Goal: Information Seeking & Learning: Learn about a topic

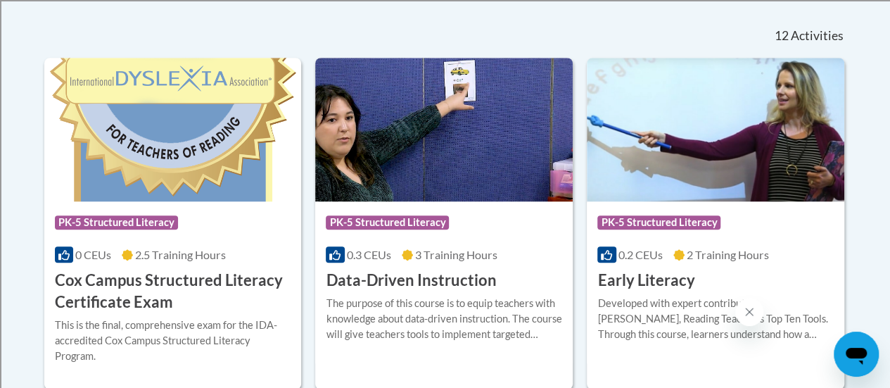
scroll to position [585, 0]
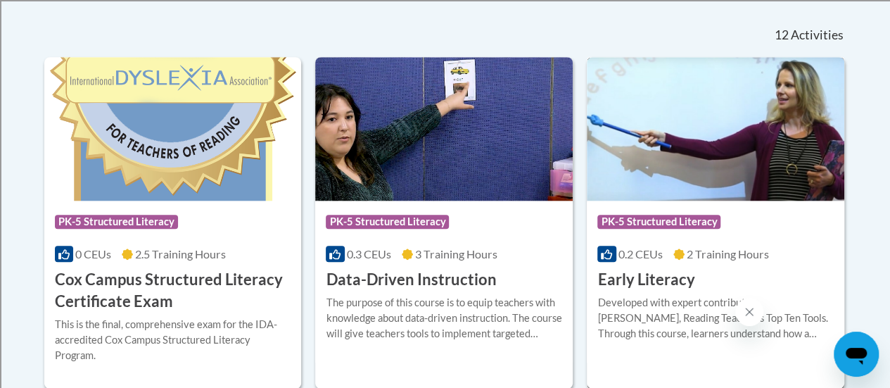
click at [664, 283] on h3 "Early Literacy" at bounding box center [645, 280] width 97 height 22
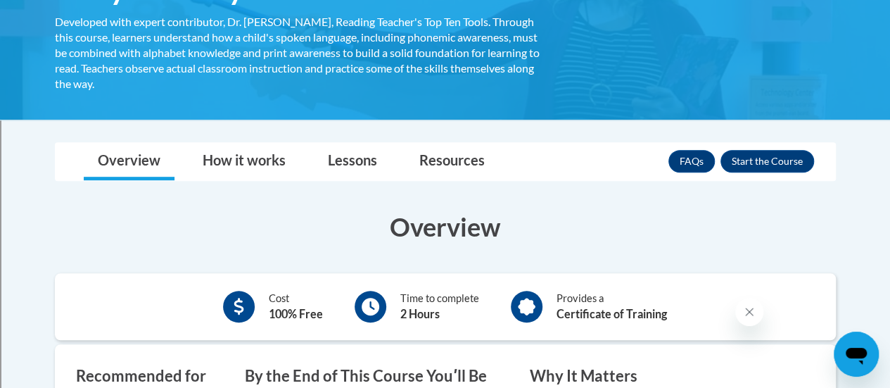
scroll to position [281, 0]
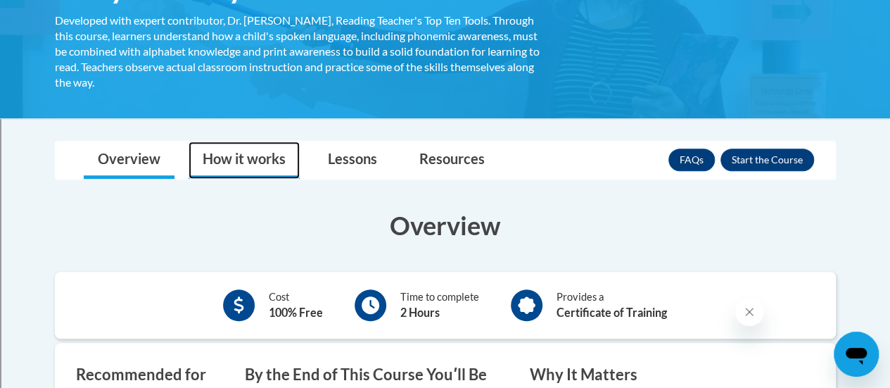
click at [227, 166] on link "How it works" at bounding box center [244, 159] width 111 height 37
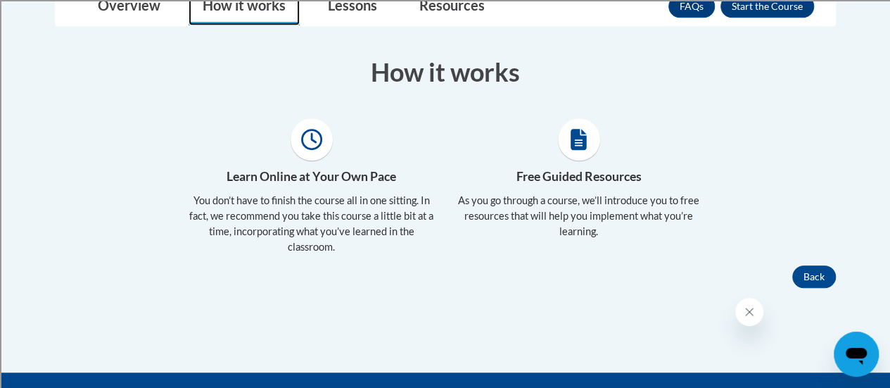
scroll to position [436, 0]
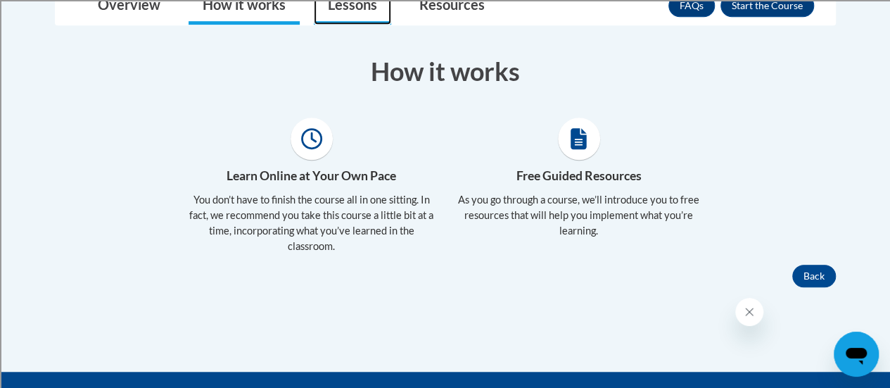
click at [346, 18] on link "Lessons" at bounding box center [352, 5] width 77 height 37
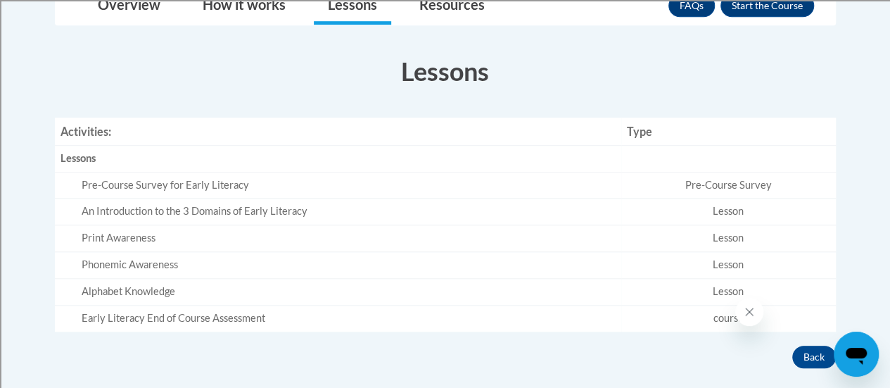
click at [86, 191] on td "Pre-Course Survey for Early Literacy" at bounding box center [338, 185] width 566 height 27
click at [61, 165] on th "Lessons" at bounding box center [338, 158] width 566 height 27
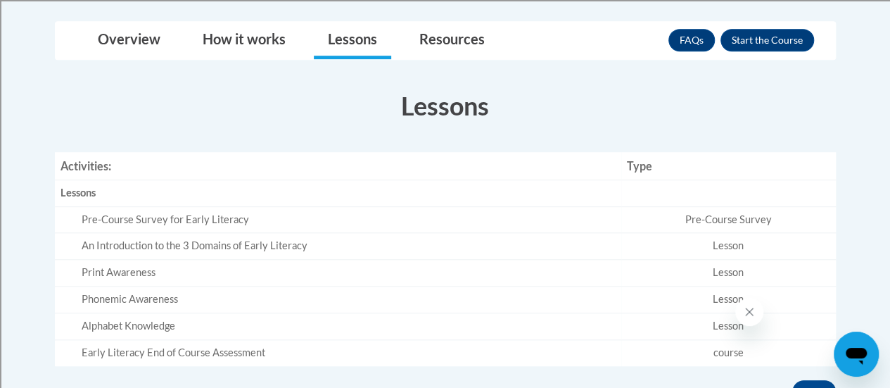
scroll to position [393, 0]
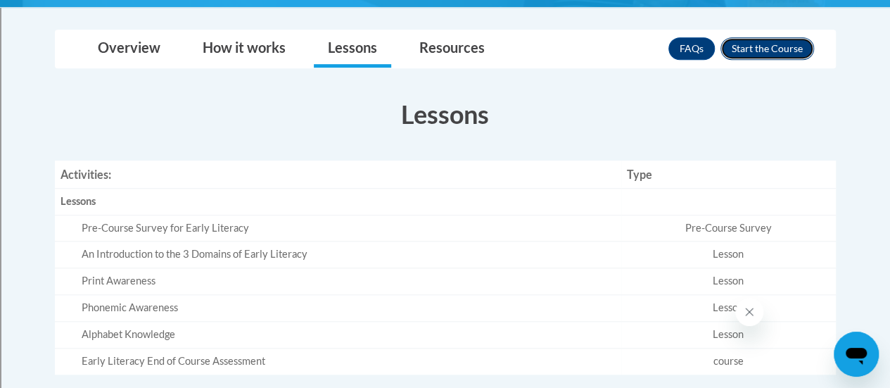
click at [749, 49] on button "Enroll" at bounding box center [768, 48] width 94 height 23
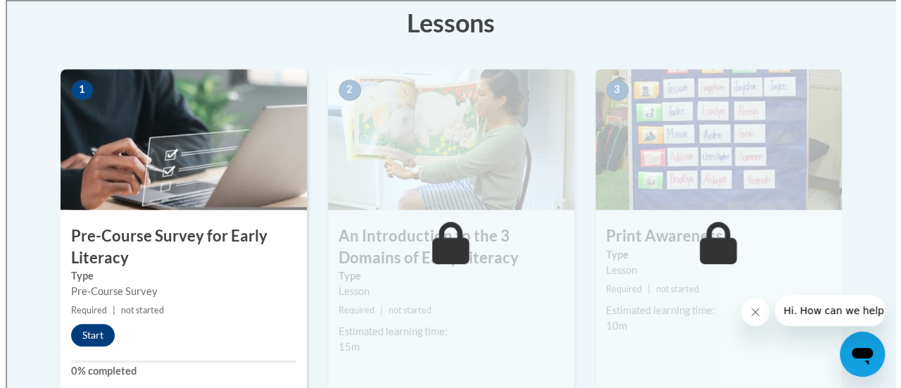
scroll to position [405, 0]
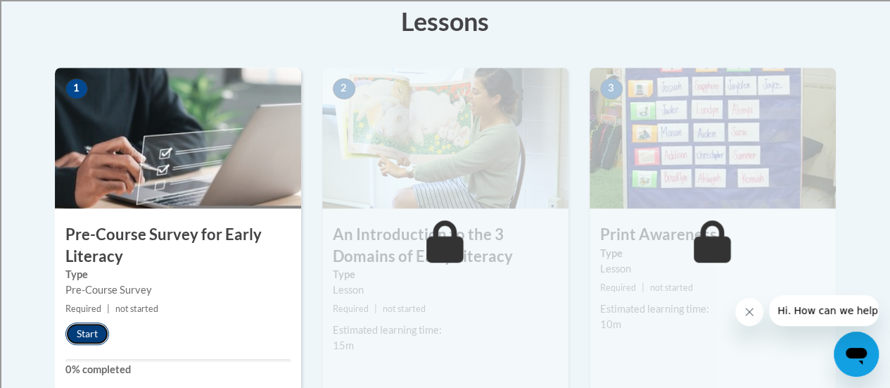
click at [78, 339] on button "Start" at bounding box center [87, 333] width 44 height 23
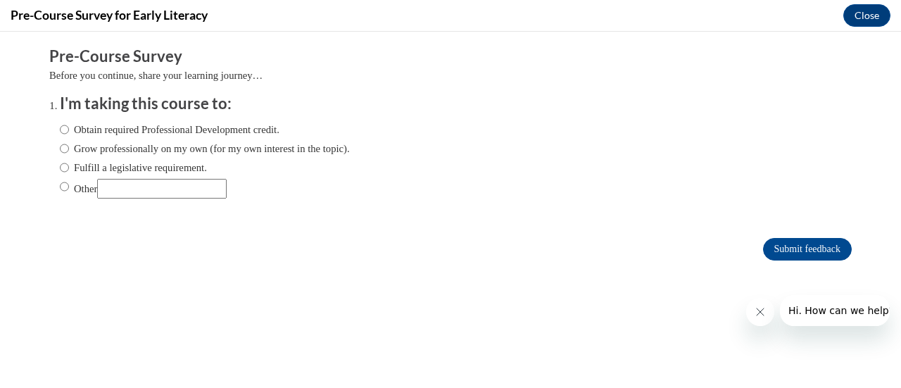
scroll to position [0, 0]
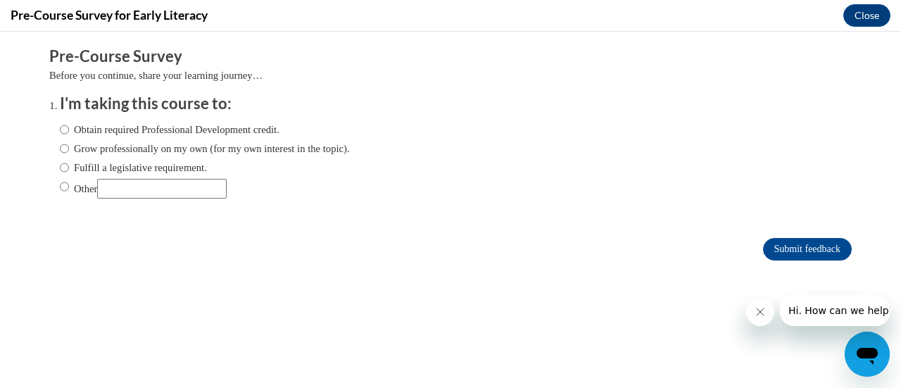
click at [60, 165] on input "Fulfill a legislative requirement." at bounding box center [64, 167] width 9 height 15
radio input "true"
click at [763, 247] on input "Submit feedback" at bounding box center [807, 249] width 89 height 23
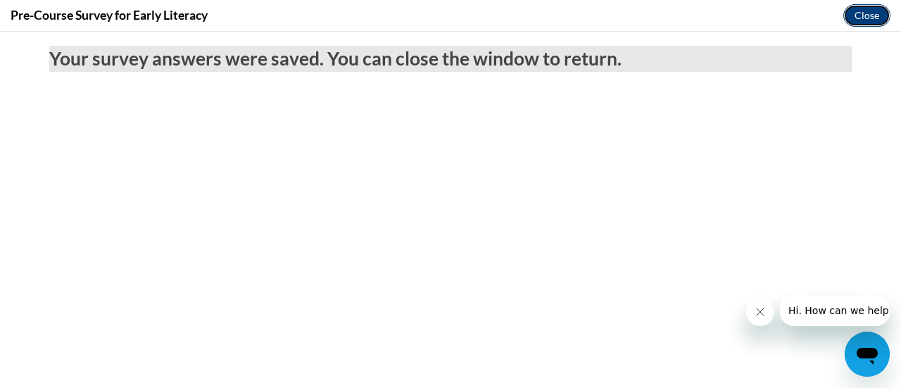
click at [856, 16] on button "Close" at bounding box center [866, 15] width 47 height 23
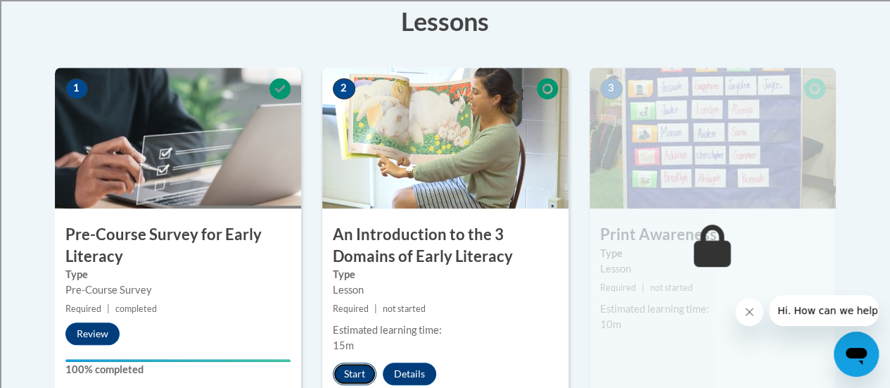
click at [354, 367] on button "Start" at bounding box center [355, 373] width 44 height 23
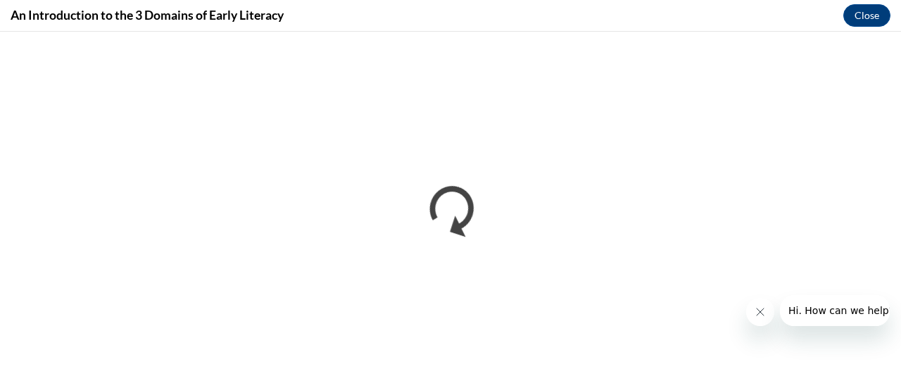
click at [754, 311] on icon "Close message from company" at bounding box center [759, 311] width 11 height 11
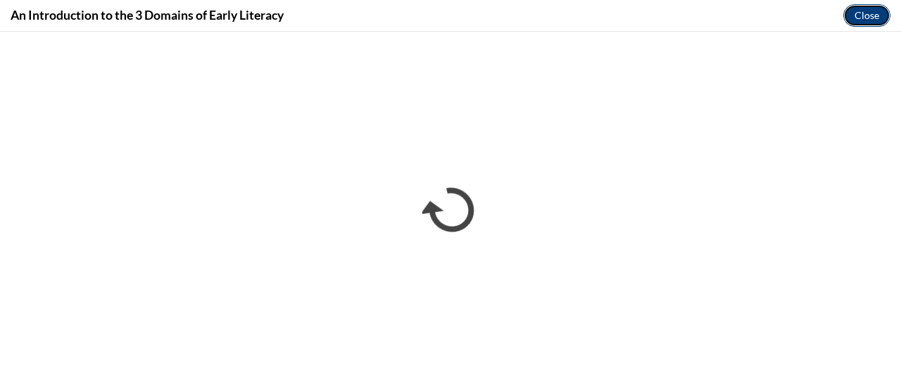
click at [877, 23] on button "Close" at bounding box center [866, 15] width 47 height 23
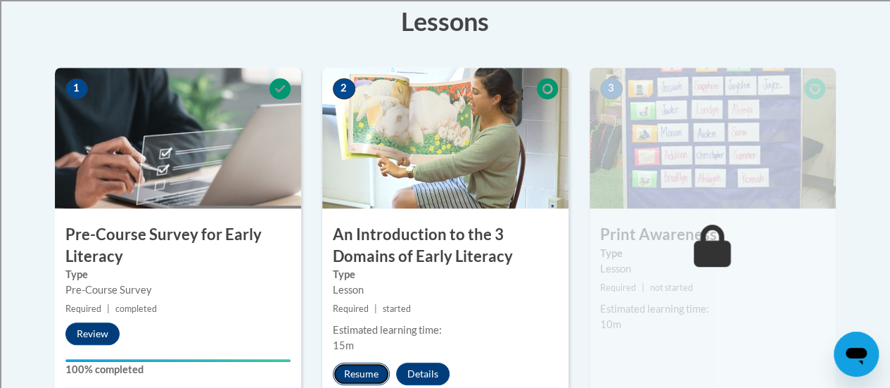
click at [348, 375] on button "Resume" at bounding box center [361, 373] width 57 height 23
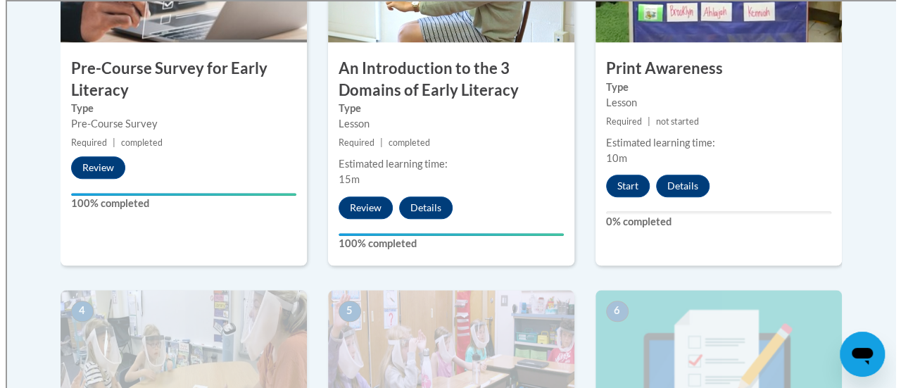
scroll to position [572, 0]
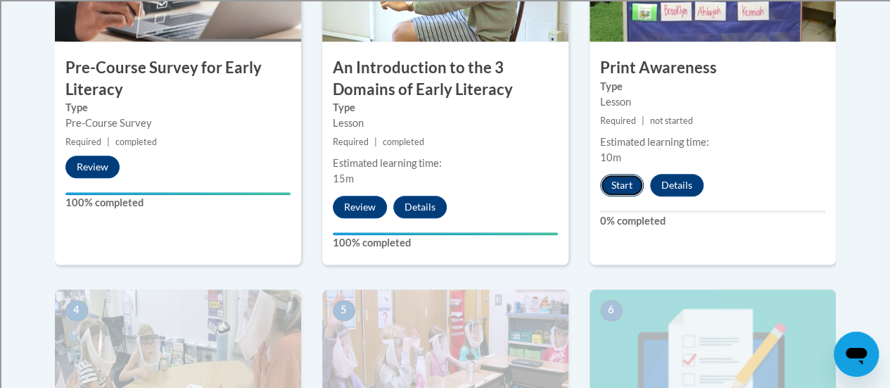
click at [621, 187] on button "Start" at bounding box center [622, 185] width 44 height 23
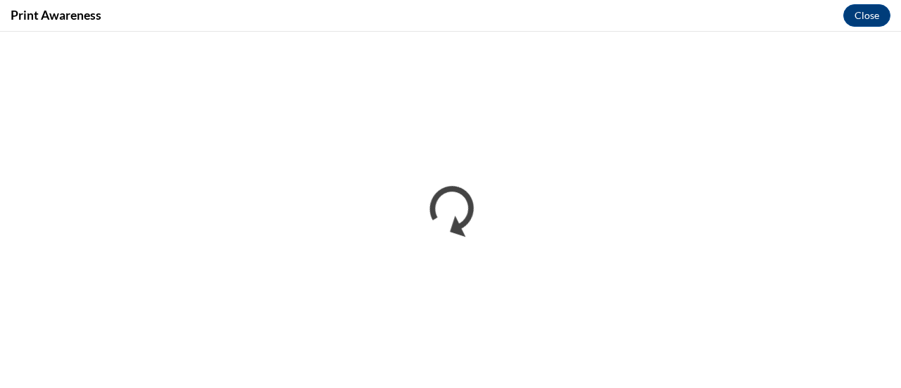
scroll to position [0, 0]
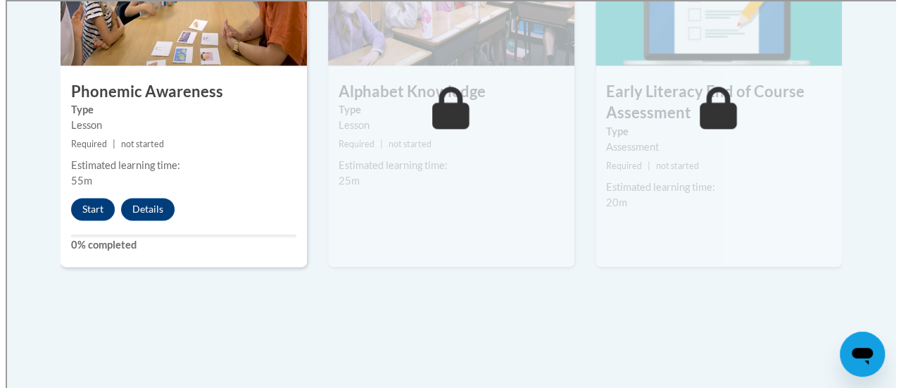
scroll to position [930, 0]
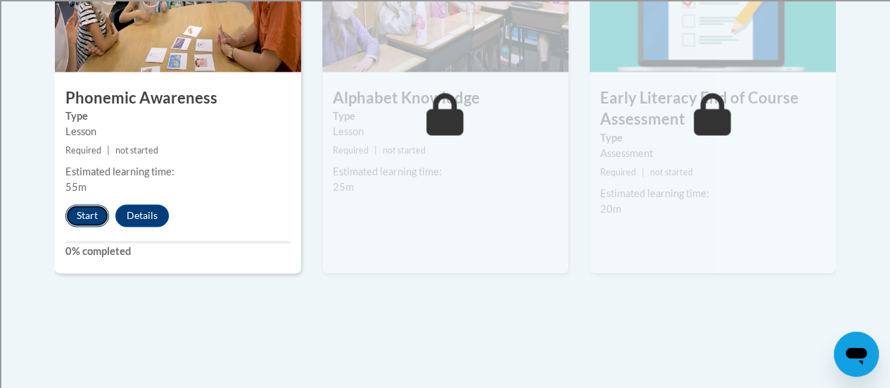
click at [86, 212] on button "Start" at bounding box center [87, 215] width 44 height 23
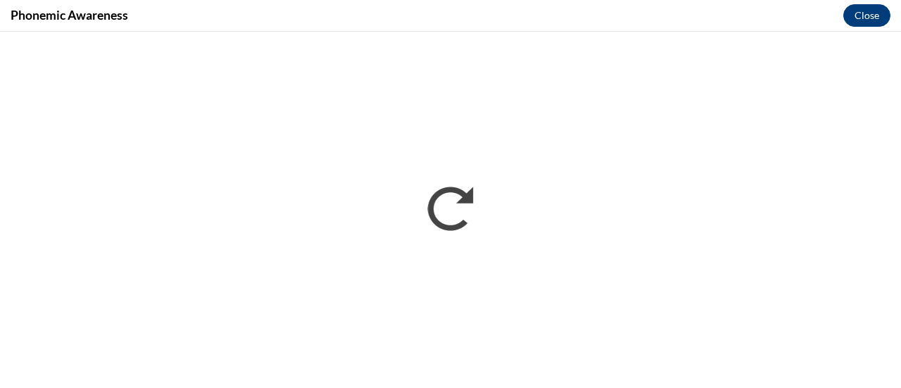
scroll to position [0, 0]
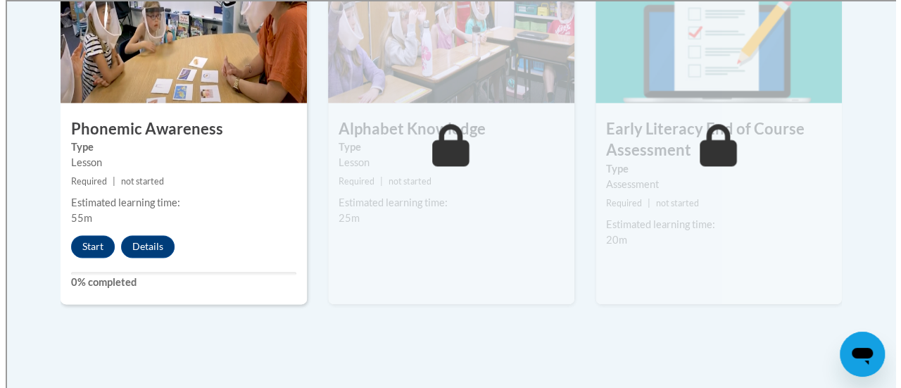
scroll to position [900, 0]
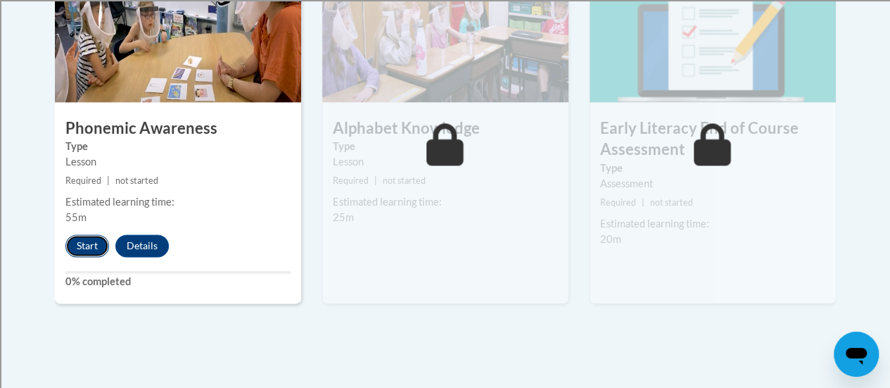
click at [75, 245] on button "Start" at bounding box center [87, 245] width 44 height 23
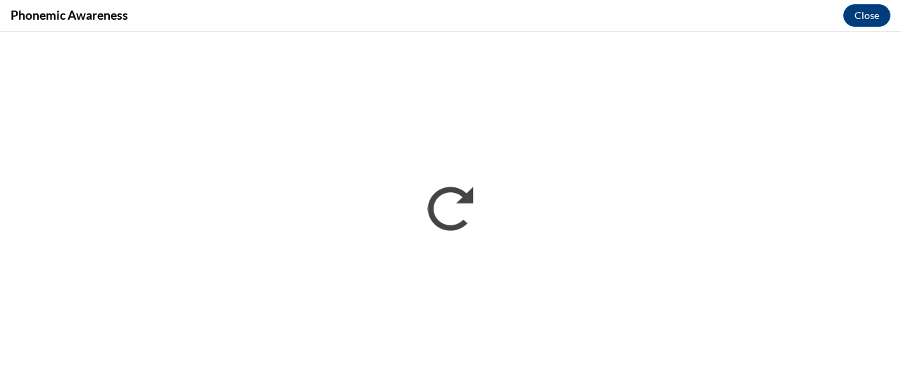
scroll to position [0, 0]
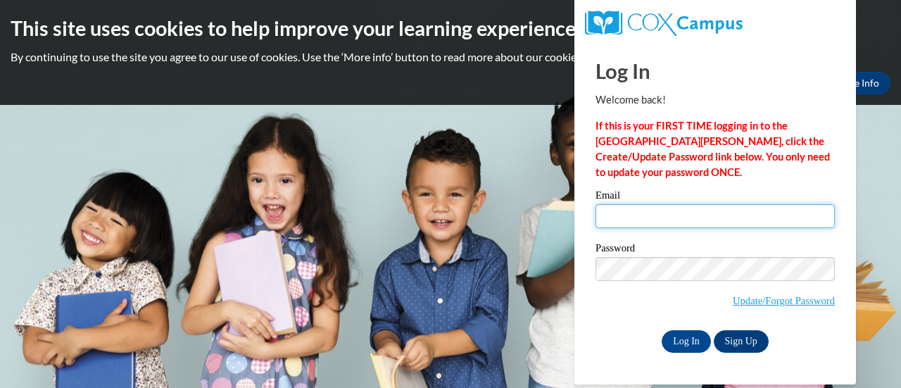
click at [688, 217] on input "Email" at bounding box center [714, 216] width 239 height 24
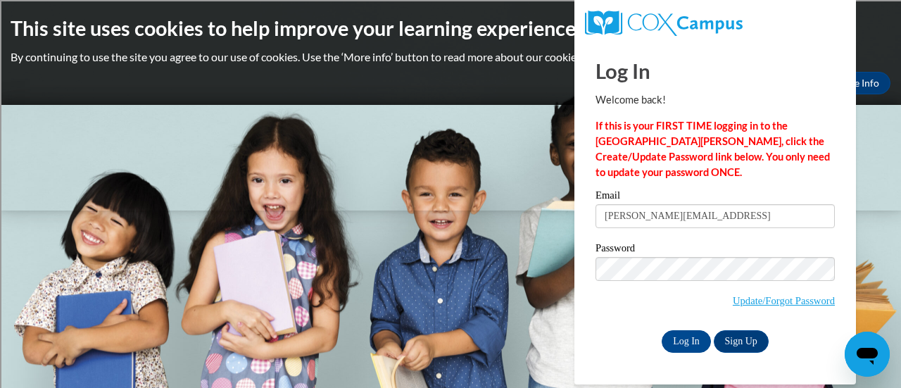
type input "[PERSON_NAME][EMAIL_ADDRESS][DOMAIN_NAME]"
click at [682, 341] on input "Log In" at bounding box center [685, 341] width 49 height 23
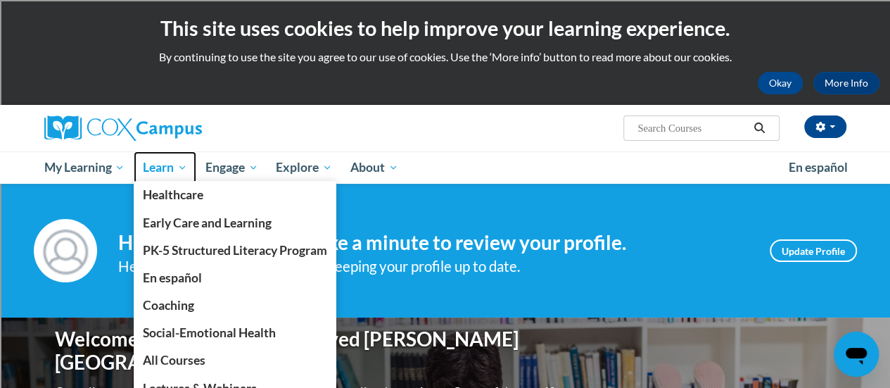
click at [163, 170] on span "Learn" at bounding box center [165, 167] width 44 height 17
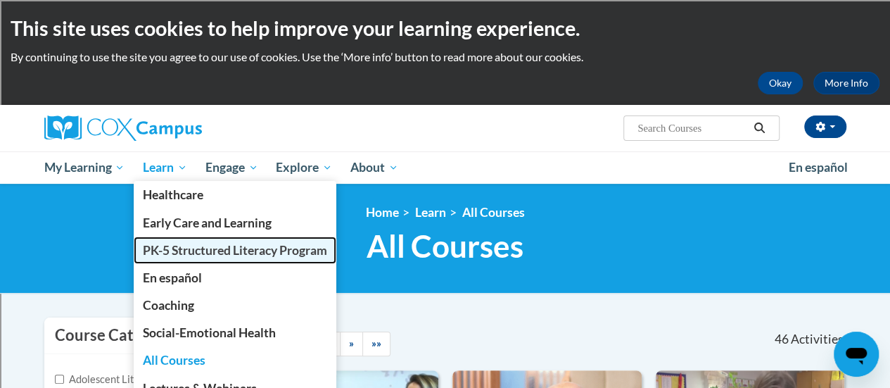
click at [175, 250] on span "PK-5 Structured Literacy Program" at bounding box center [235, 250] width 184 height 15
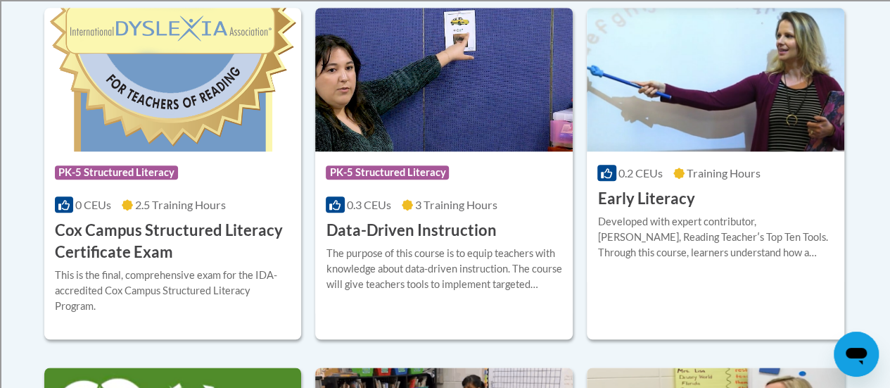
scroll to position [633, 0]
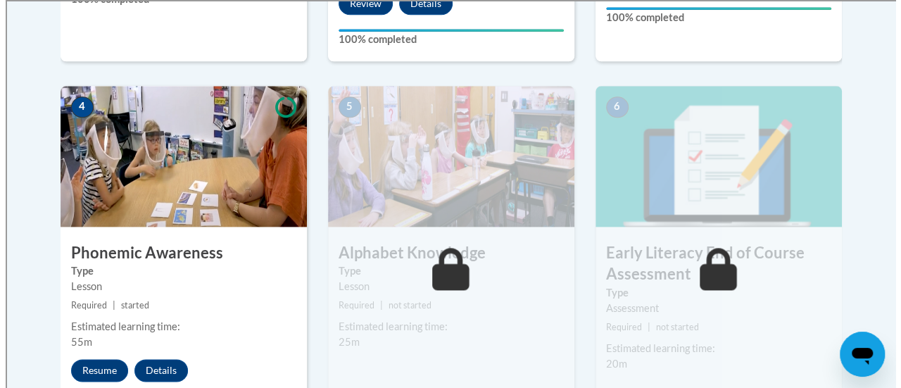
scroll to position [776, 0]
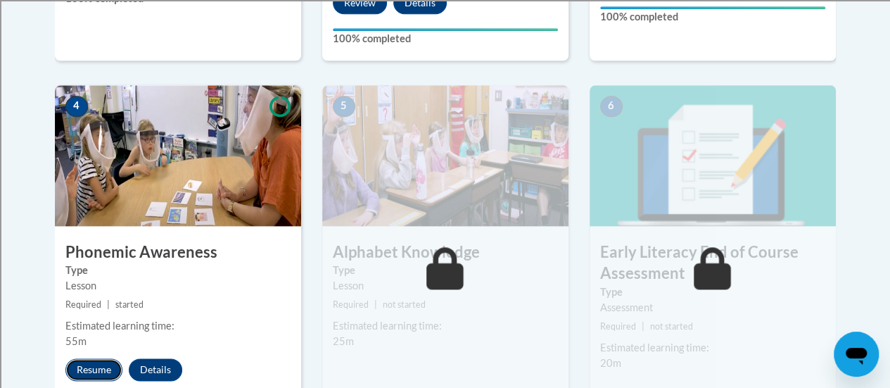
click at [86, 369] on button "Resume" at bounding box center [93, 369] width 57 height 23
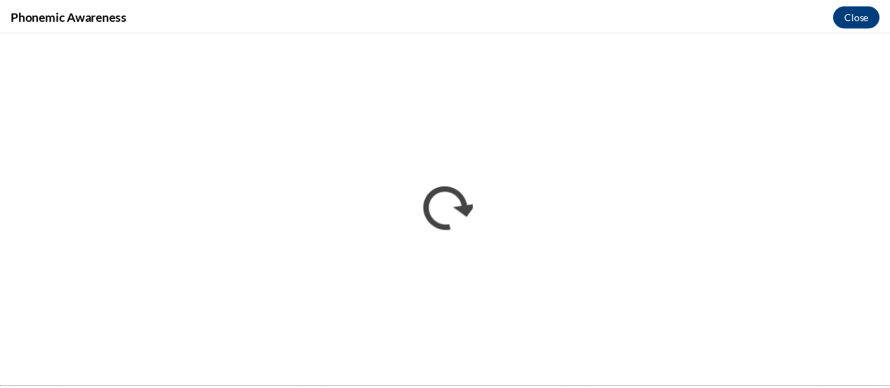
scroll to position [0, 0]
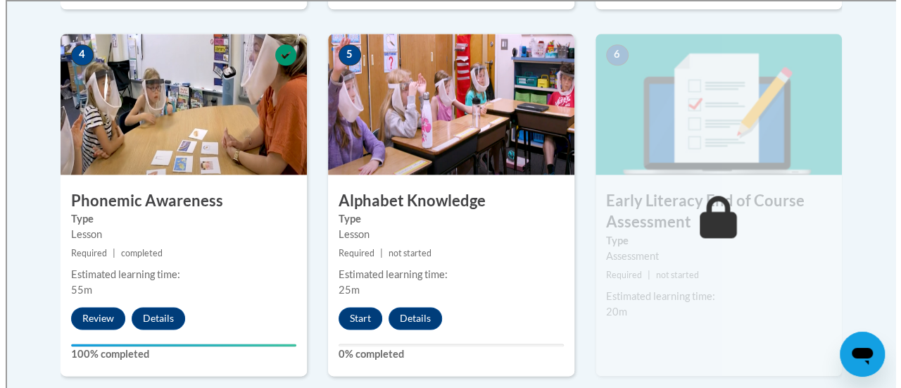
scroll to position [849, 0]
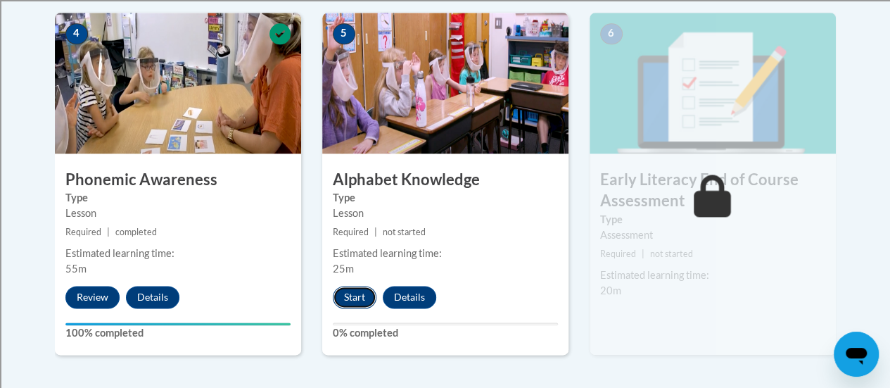
click at [348, 298] on button "Start" at bounding box center [355, 297] width 44 height 23
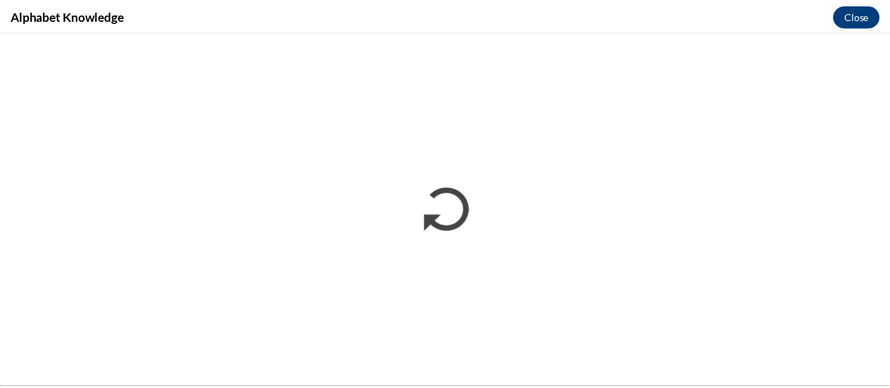
scroll to position [0, 0]
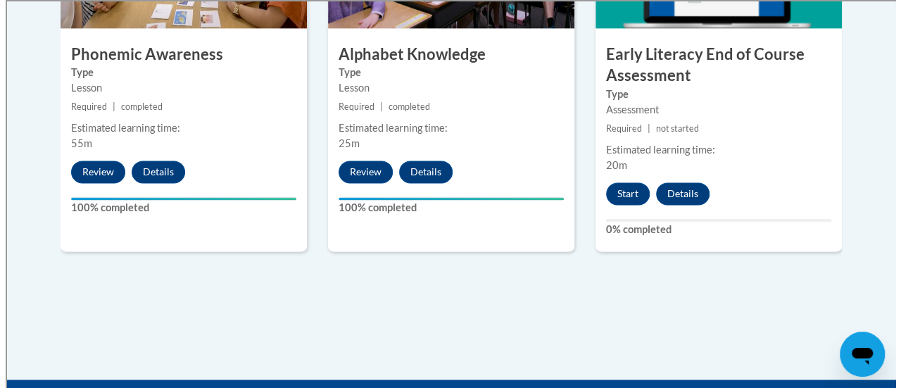
scroll to position [974, 0]
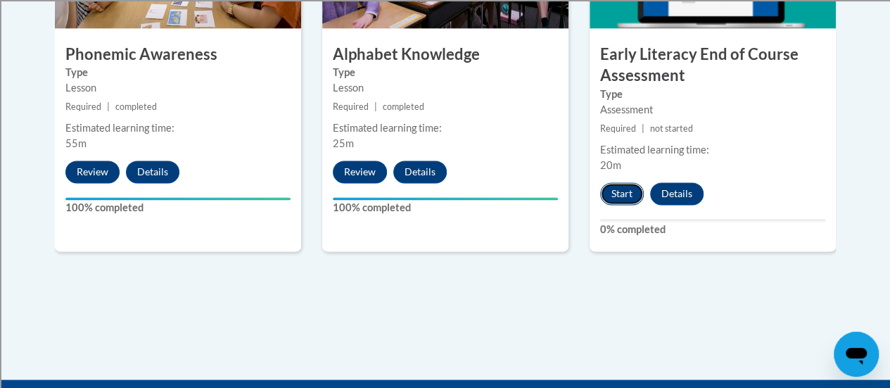
click at [616, 186] on button "Start" at bounding box center [622, 193] width 44 height 23
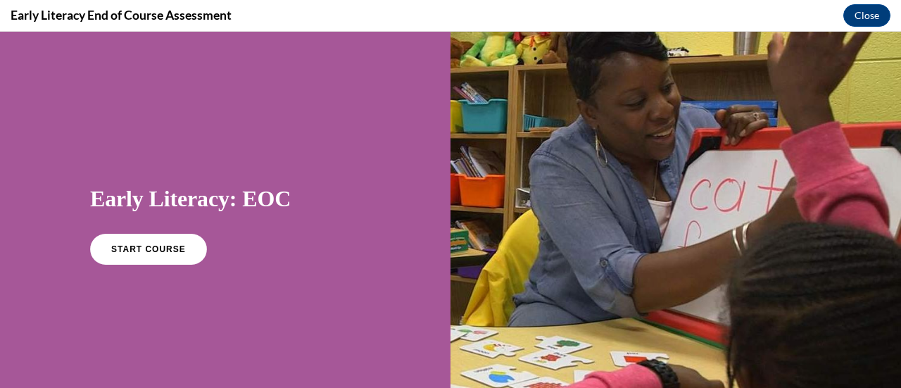
scroll to position [0, 0]
click at [113, 258] on link "START COURSE" at bounding box center [148, 249] width 122 height 32
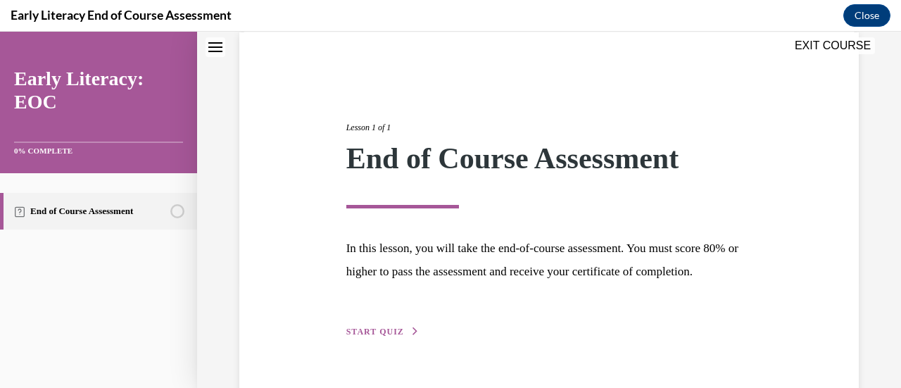
scroll to position [165, 0]
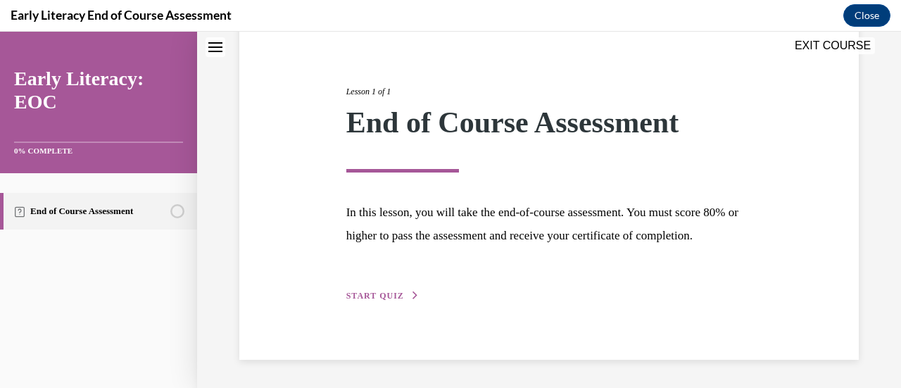
click at [376, 296] on span "START QUIZ" at bounding box center [375, 296] width 58 height 10
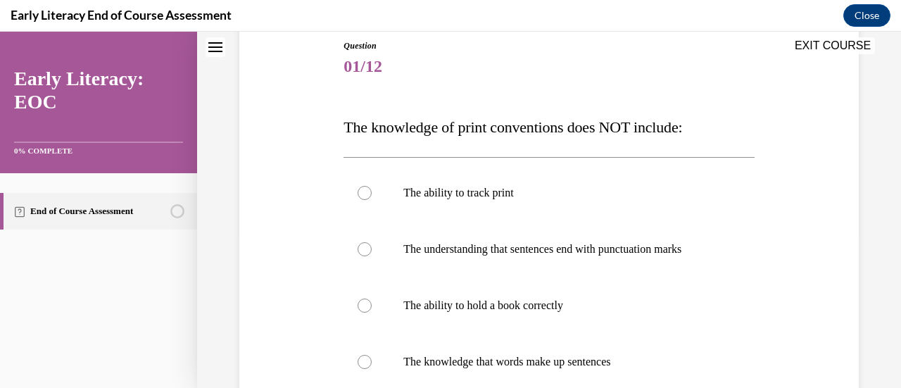
click at [274, 270] on div "Question 01/12 The knowledge of print conventions does NOT include: The ability…" at bounding box center [549, 280] width 626 height 567
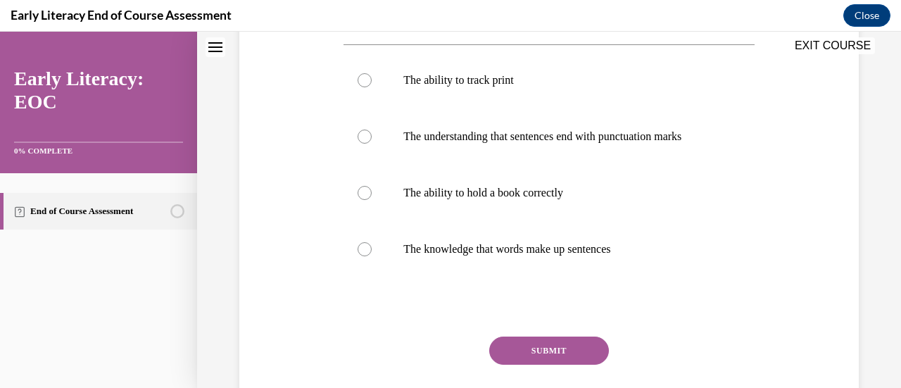
scroll to position [241, 0]
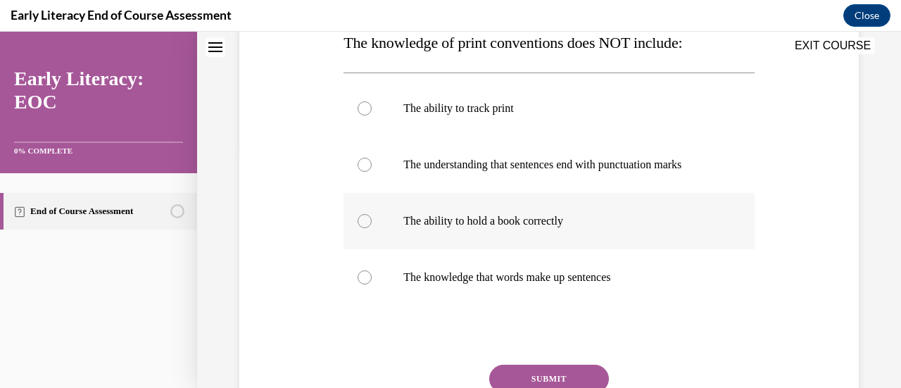
click at [355, 220] on div at bounding box center [548, 221] width 410 height 56
click at [528, 368] on button "SUBMIT" at bounding box center [549, 379] width 120 height 28
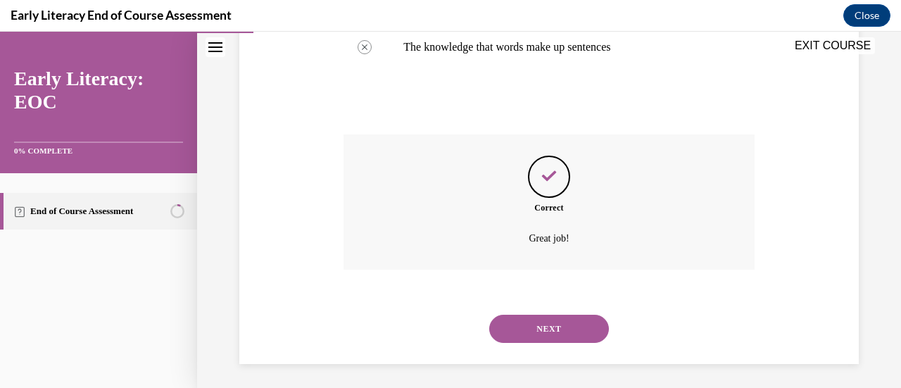
scroll to position [474, 0]
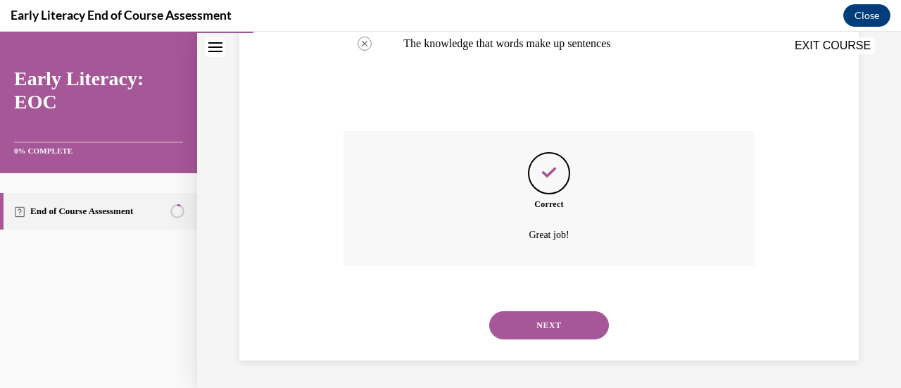
click at [521, 336] on button "NEXT" at bounding box center [549, 325] width 120 height 28
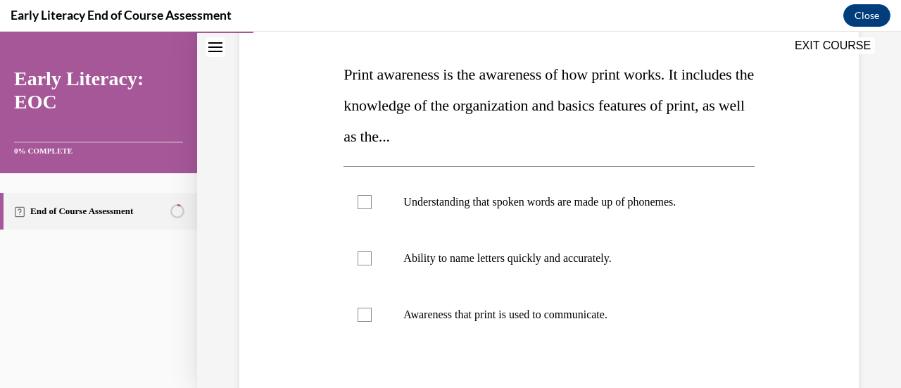
scroll to position [210, 0]
click at [357, 312] on div at bounding box center [364, 314] width 14 height 14
click at [272, 314] on div "Question 02/12 Print awareness is the awareness of how print works. It includes…" at bounding box center [549, 230] width 626 height 573
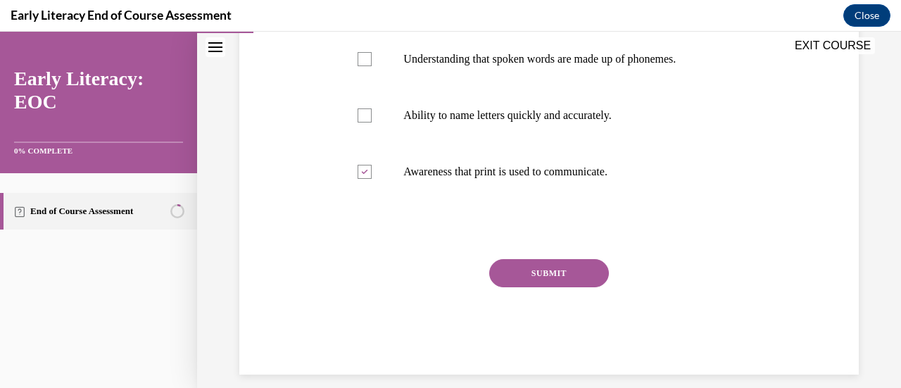
click at [564, 274] on button "SUBMIT" at bounding box center [549, 273] width 120 height 28
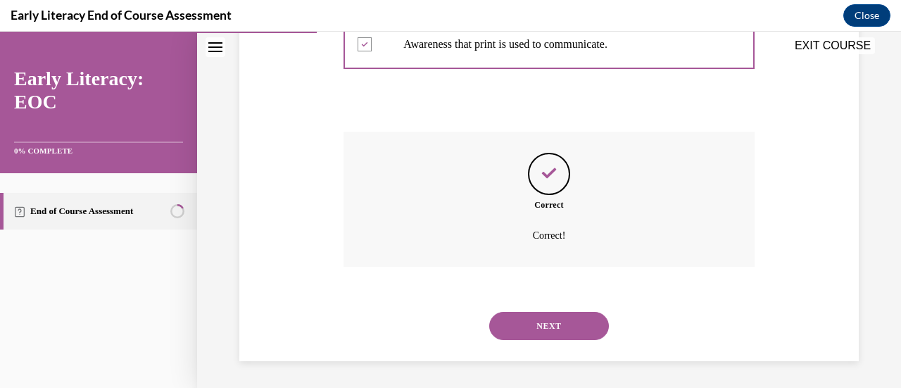
scroll to position [480, 0]
click at [566, 303] on div "NEXT" at bounding box center [548, 325] width 410 height 56
click at [563, 331] on button "NEXT" at bounding box center [549, 325] width 120 height 28
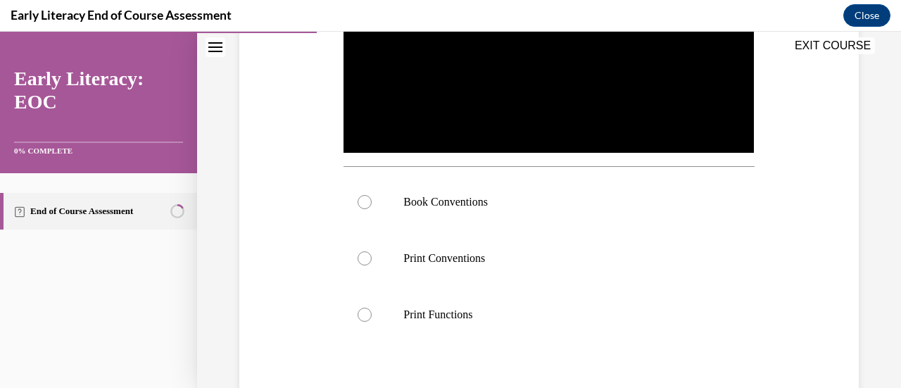
scroll to position [389, 0]
click at [362, 196] on div at bounding box center [364, 201] width 14 height 14
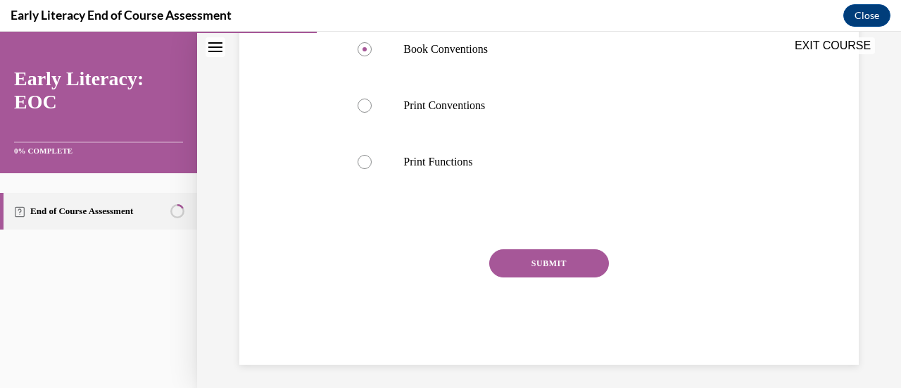
click at [576, 269] on button "SUBMIT" at bounding box center [549, 263] width 120 height 28
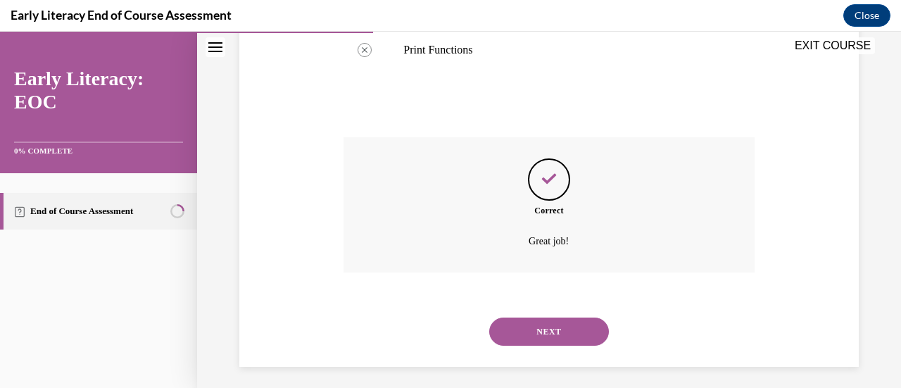
scroll to position [655, 0]
click at [569, 335] on button "NEXT" at bounding box center [549, 329] width 120 height 28
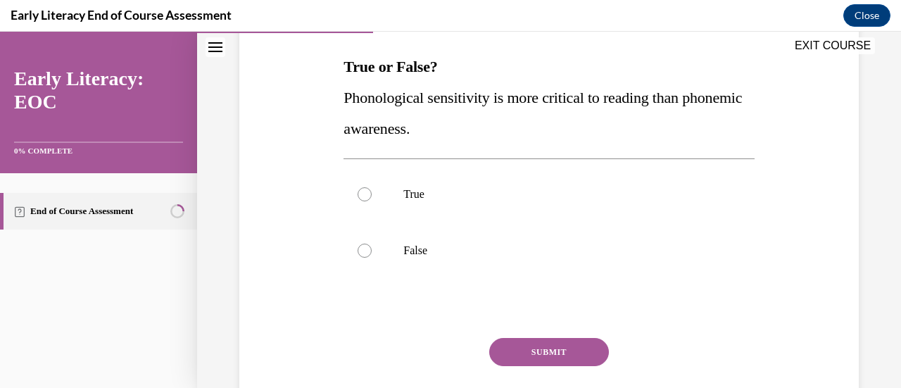
scroll to position [217, 0]
click at [361, 246] on div at bounding box center [364, 250] width 14 height 14
click at [515, 348] on button "SUBMIT" at bounding box center [549, 351] width 120 height 28
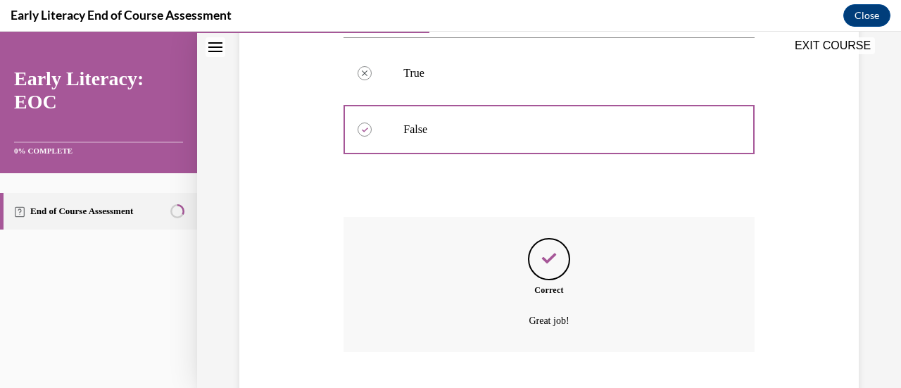
scroll to position [424, 0]
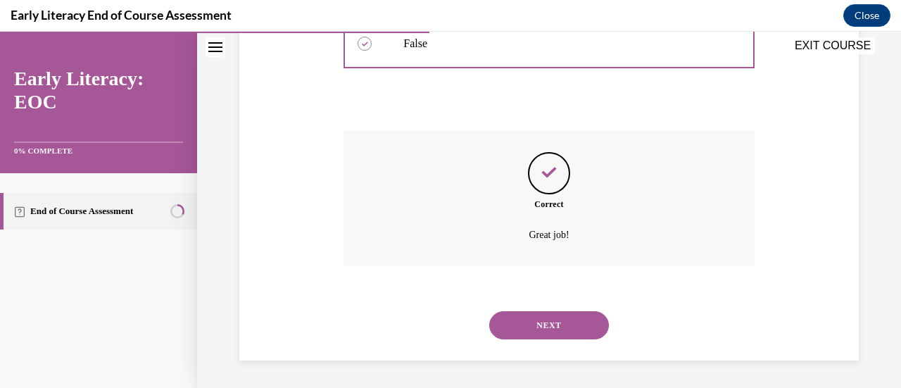
click at [517, 327] on button "NEXT" at bounding box center [549, 325] width 120 height 28
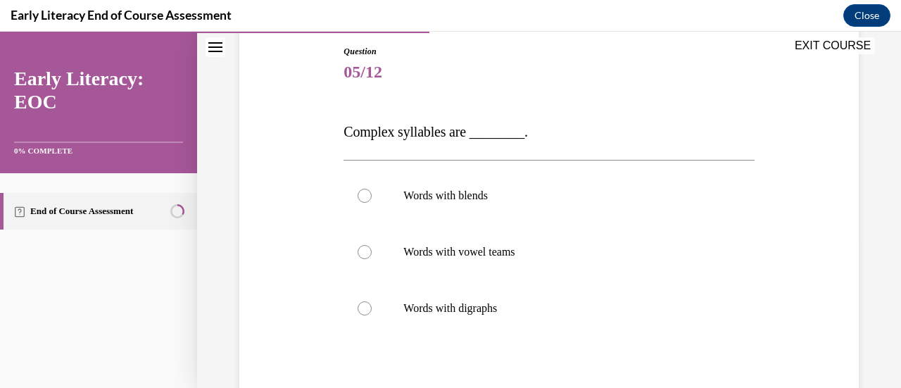
scroll to position [152, 0]
click at [360, 196] on div at bounding box center [364, 194] width 14 height 14
click at [383, 346] on div "Question 05/12 Complex syllables are ________. Words with blends Words with vow…" at bounding box center [548, 277] width 410 height 466
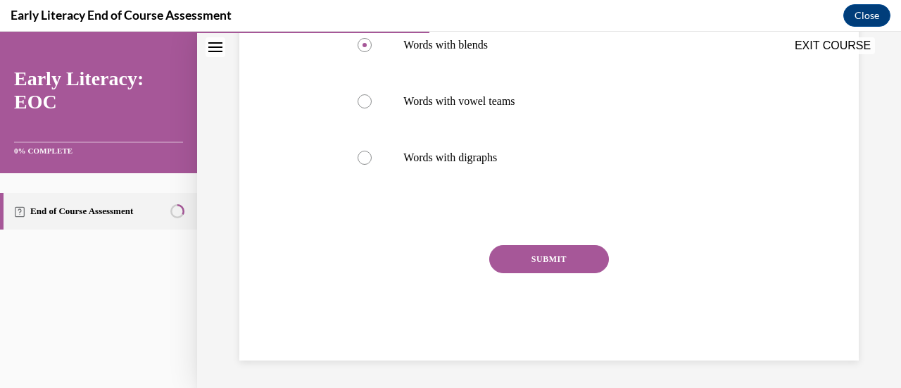
click at [577, 267] on button "SUBMIT" at bounding box center [549, 259] width 120 height 28
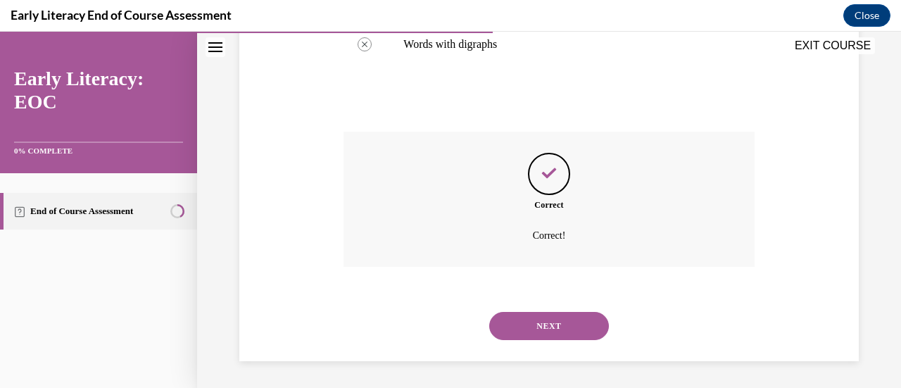
scroll to position [415, 0]
click at [576, 332] on button "NEXT" at bounding box center [549, 325] width 120 height 28
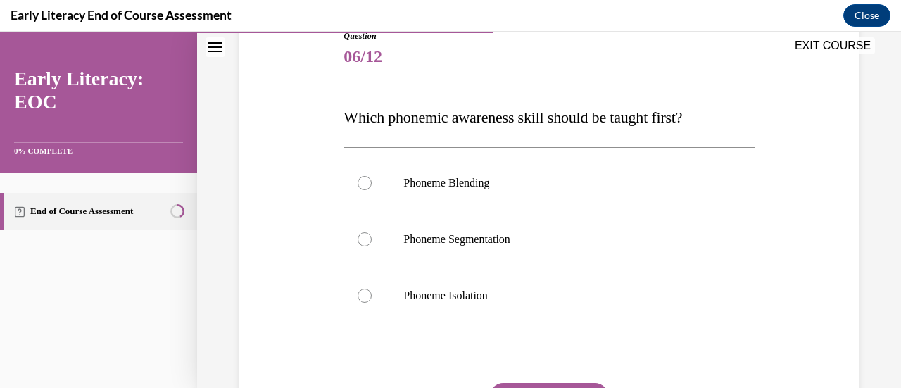
scroll to position [166, 0]
click at [362, 232] on div at bounding box center [364, 239] width 14 height 14
click at [365, 289] on div at bounding box center [364, 296] width 14 height 14
click at [398, 362] on div "Question 06/12 Which phonemic awareness skill should be taught first? Phoneme B…" at bounding box center [548, 264] width 410 height 469
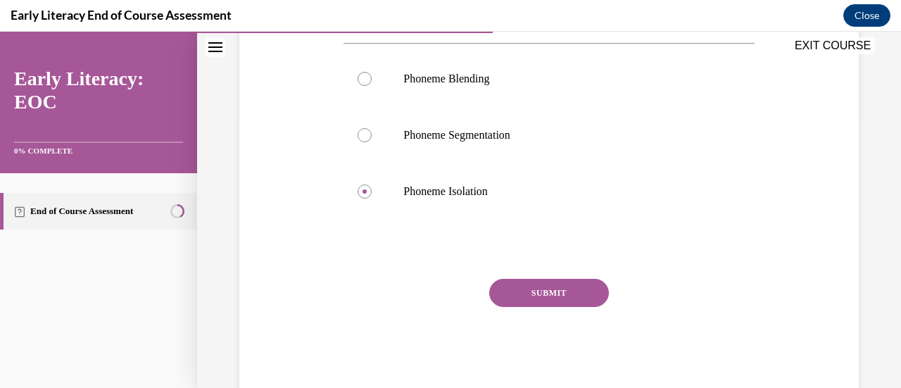
click at [566, 304] on button "SUBMIT" at bounding box center [549, 293] width 120 height 28
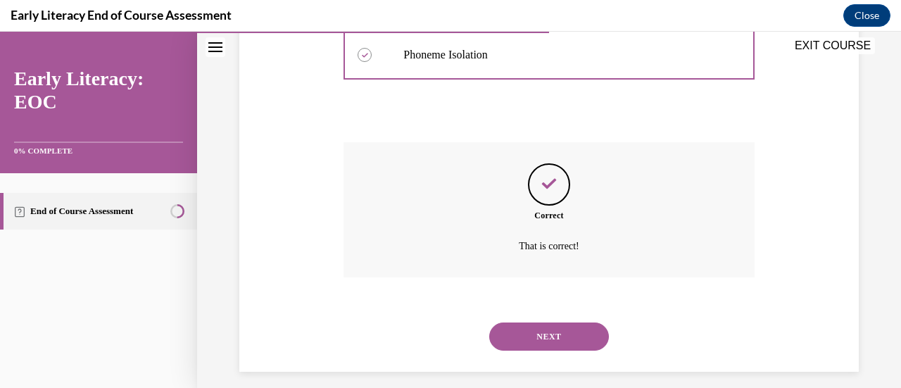
scroll to position [418, 0]
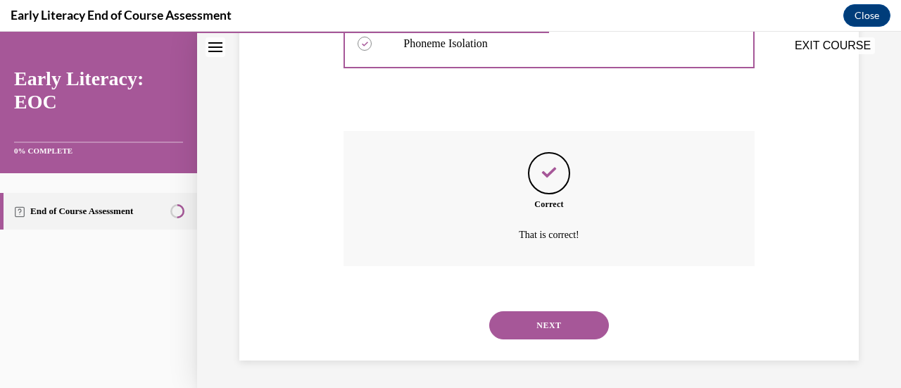
click at [571, 334] on button "NEXT" at bounding box center [549, 325] width 120 height 28
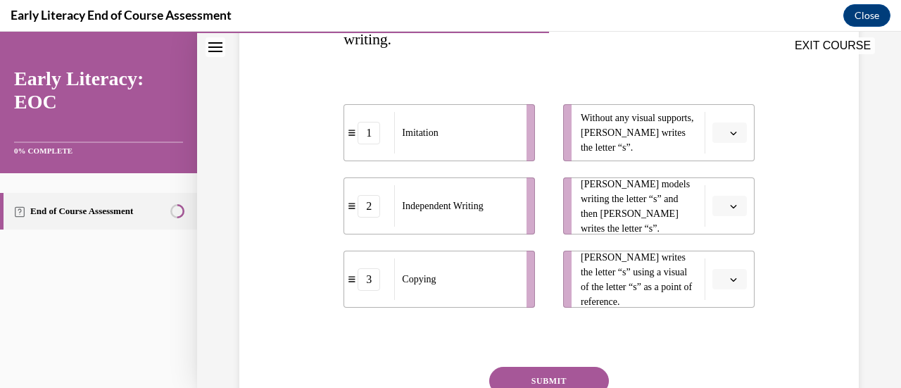
scroll to position [276, 0]
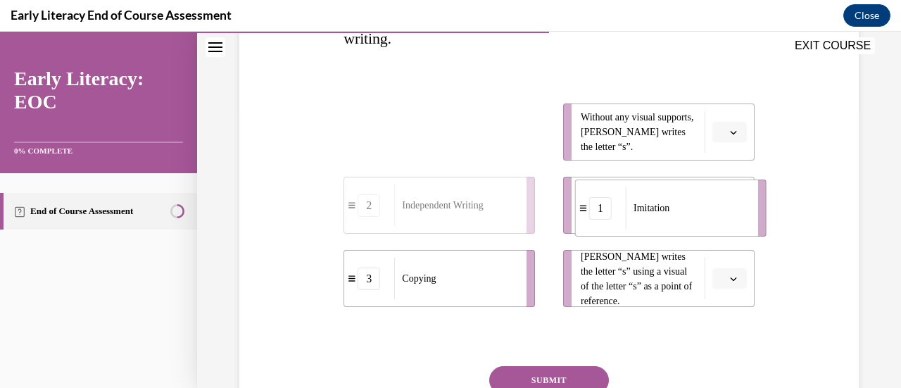
drag, startPoint x: 377, startPoint y: 131, endPoint x: 608, endPoint y: 208, distance: 243.2
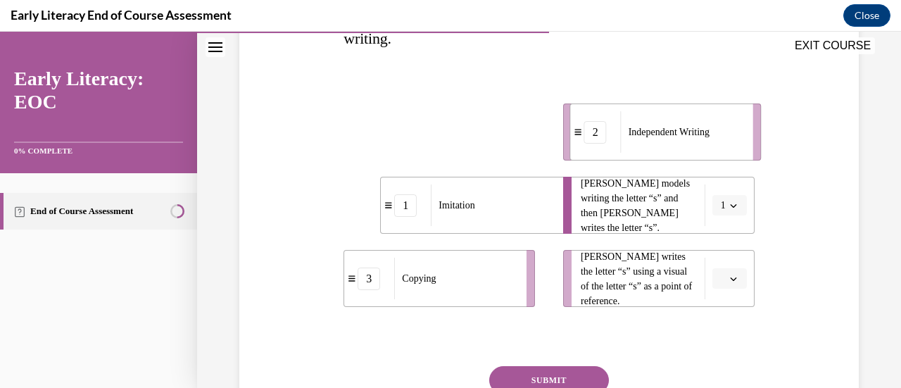
drag, startPoint x: 433, startPoint y: 139, endPoint x: 661, endPoint y: 139, distance: 228.0
click at [661, 139] on div "Independent Writing" at bounding box center [682, 132] width 123 height 42
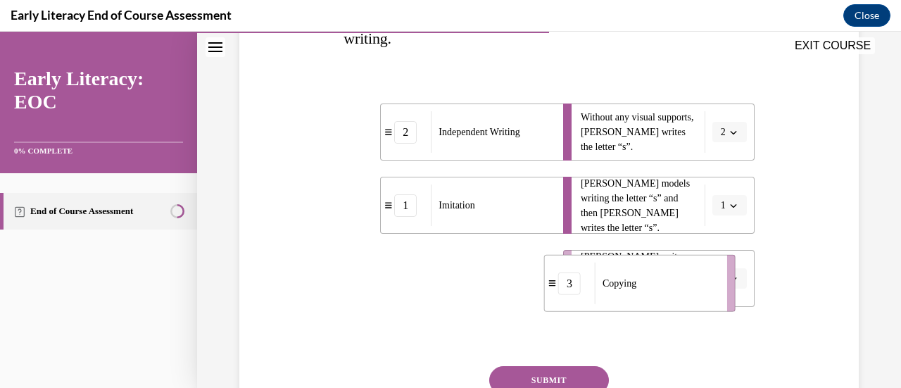
drag, startPoint x: 482, startPoint y: 282, endPoint x: 683, endPoint y: 286, distance: 200.6
click at [683, 286] on div "Copying" at bounding box center [656, 283] width 123 height 42
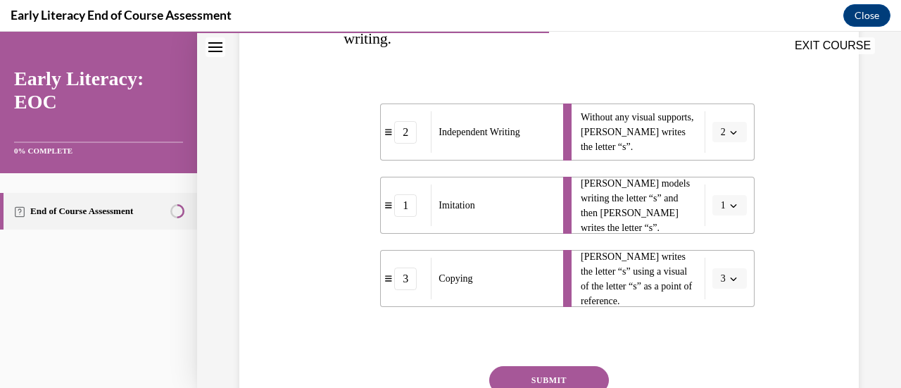
click at [562, 372] on button "SUBMIT" at bounding box center [549, 380] width 120 height 28
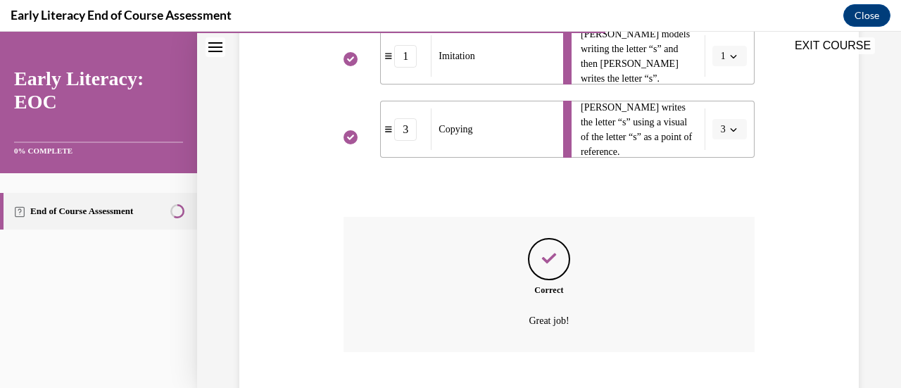
scroll to position [511, 0]
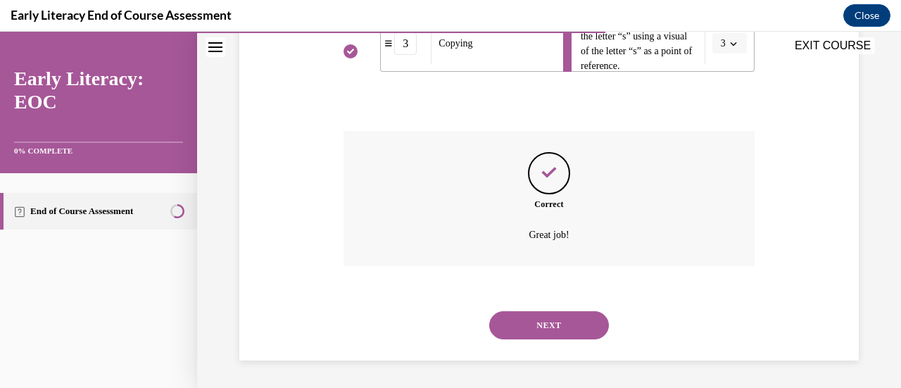
click at [528, 320] on button "NEXT" at bounding box center [549, 325] width 120 height 28
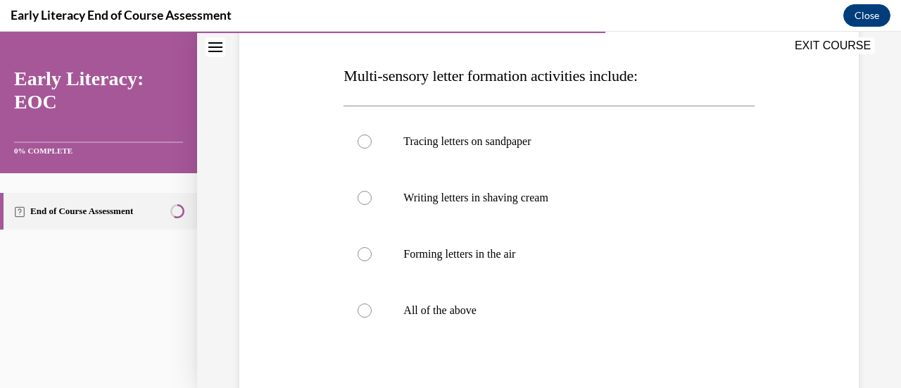
scroll to position [208, 0]
click at [372, 312] on div at bounding box center [548, 309] width 410 height 56
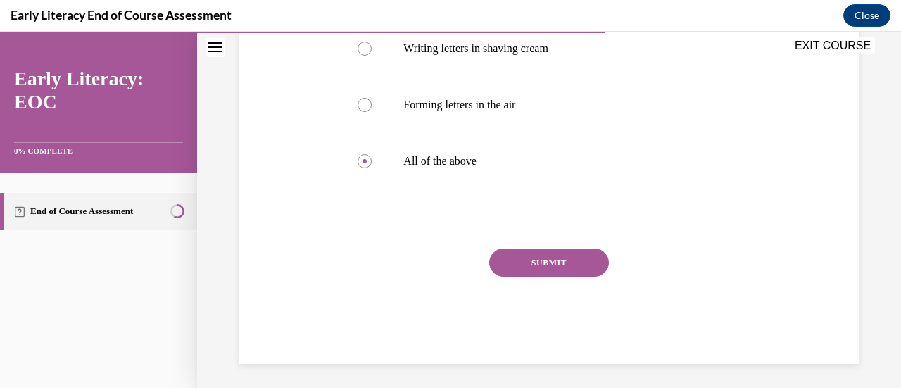
click at [502, 271] on button "SUBMIT" at bounding box center [549, 262] width 120 height 28
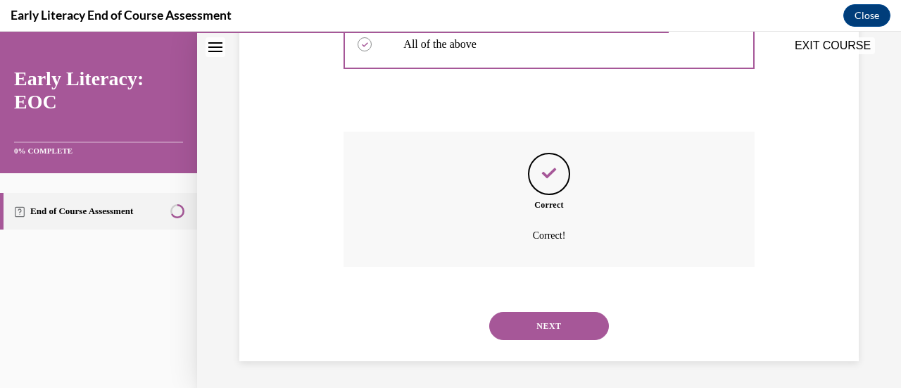
scroll to position [474, 0]
click at [516, 327] on button "NEXT" at bounding box center [549, 325] width 120 height 28
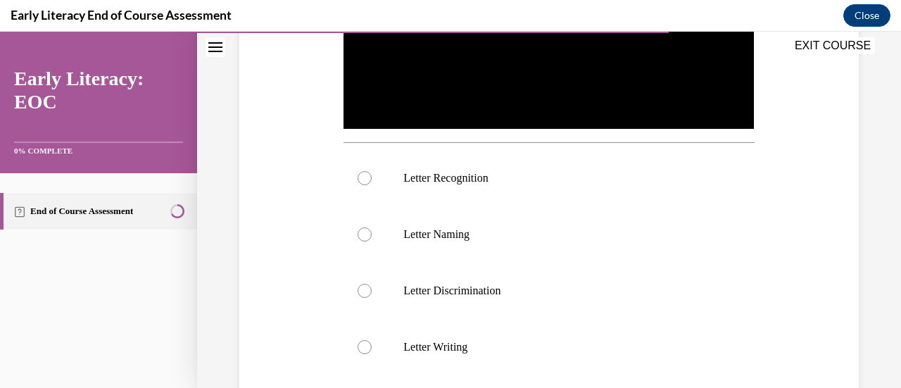
scroll to position [411, 0]
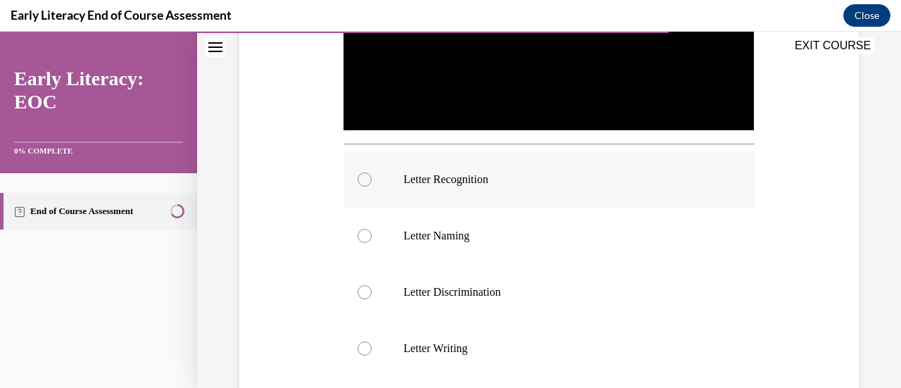
click at [357, 179] on div at bounding box center [364, 179] width 14 height 14
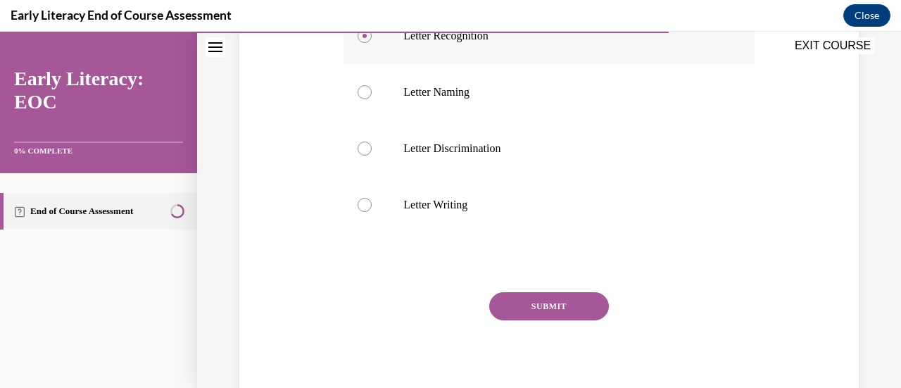
scroll to position [550, 0]
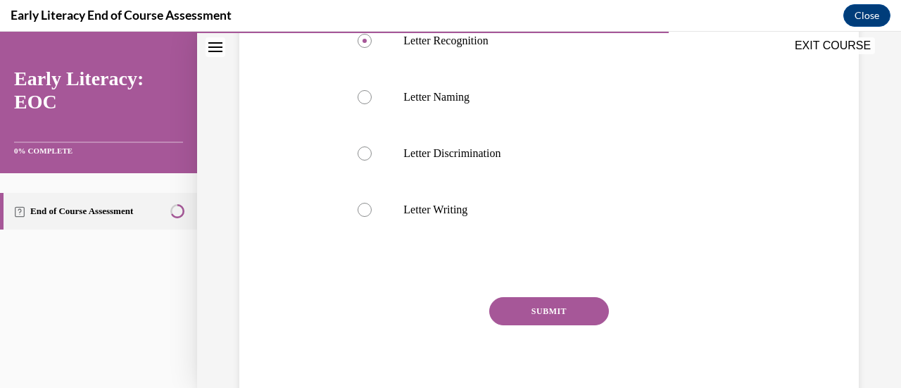
click at [519, 319] on button "SUBMIT" at bounding box center [549, 311] width 120 height 28
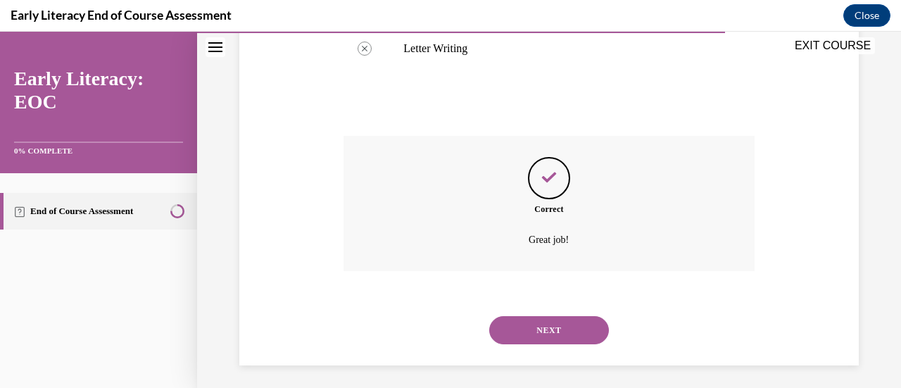
scroll to position [711, 0]
click at [500, 335] on button "NEXT" at bounding box center [549, 329] width 120 height 28
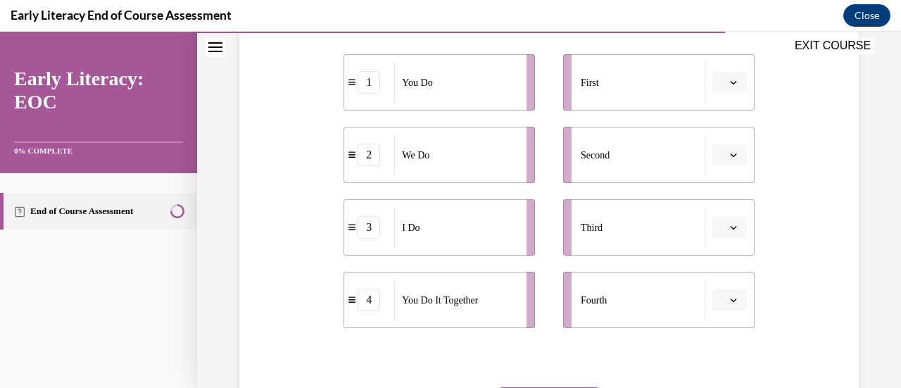
scroll to position [295, 0]
drag, startPoint x: 596, startPoint y: 77, endPoint x: 456, endPoint y: 241, distance: 215.6
click at [456, 241] on div "1 You Do 2 We Do 3 I Do 4 You Do It Together First Second Third Fourth" at bounding box center [548, 176] width 410 height 302
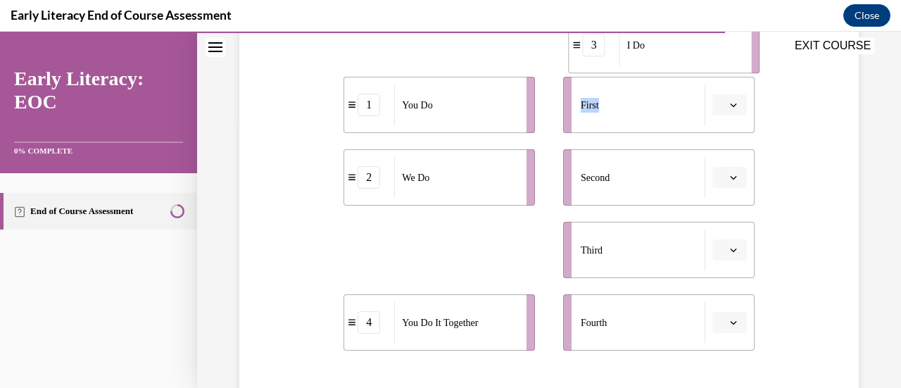
scroll to position [258, 0]
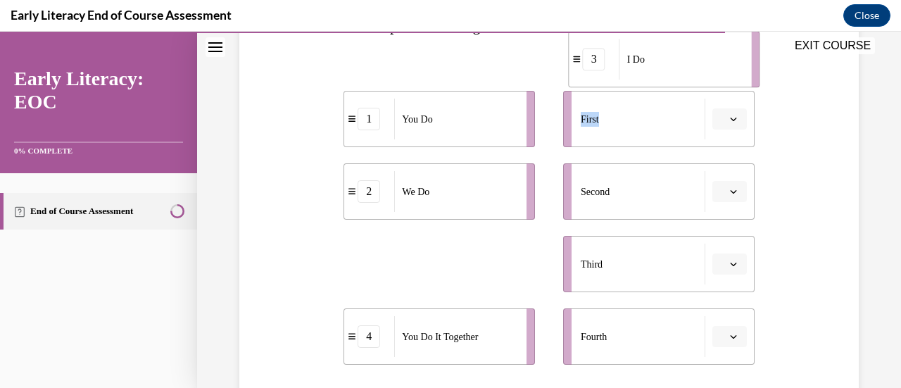
drag, startPoint x: 379, startPoint y: 243, endPoint x: 603, endPoint y: 80, distance: 277.6
click at [603, 80] on li "3 I Do" at bounding box center [664, 59] width 191 height 56
click at [289, 205] on div "Question 10/12 Put the phases of the gradual release method in order. 1 You Do …" at bounding box center [549, 217] width 626 height 643
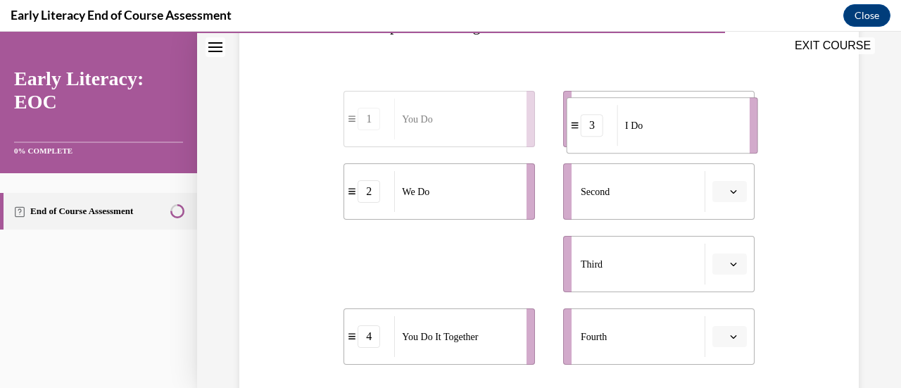
drag, startPoint x: 349, startPoint y: 267, endPoint x: 577, endPoint y: 127, distance: 267.6
click at [577, 127] on icon at bounding box center [574, 126] width 7 height 8
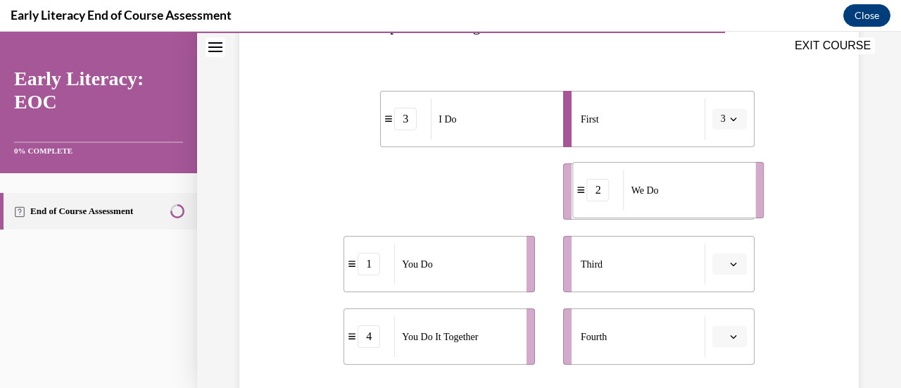
drag, startPoint x: 360, startPoint y: 198, endPoint x: 588, endPoint y: 196, distance: 228.7
click at [588, 196] on div "2" at bounding box center [598, 190] width 23 height 23
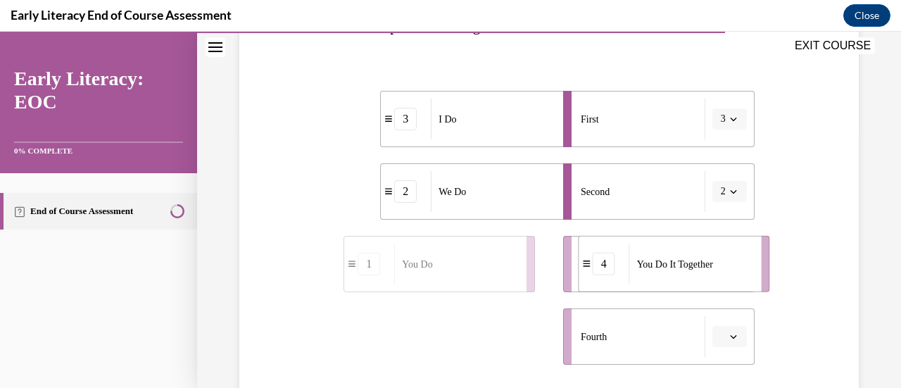
drag, startPoint x: 363, startPoint y: 345, endPoint x: 598, endPoint y: 270, distance: 246.6
click at [598, 270] on div "4" at bounding box center [603, 264] width 23 height 23
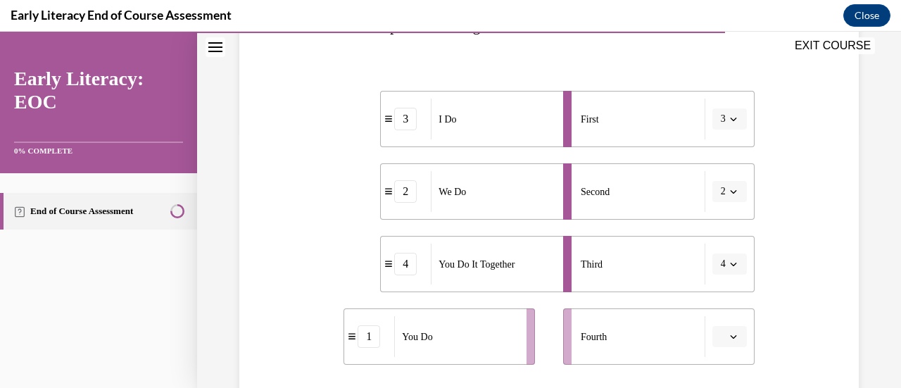
scroll to position [281, 0]
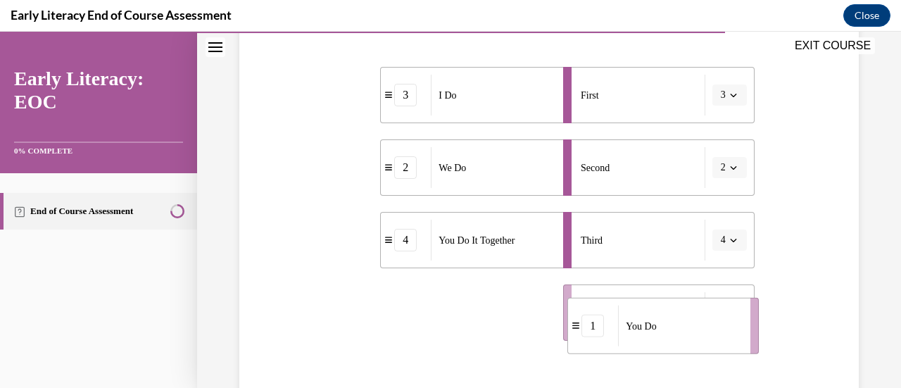
drag, startPoint x: 369, startPoint y: 347, endPoint x: 592, endPoint y: 329, distance: 224.5
click at [592, 329] on div "1" at bounding box center [592, 326] width 23 height 23
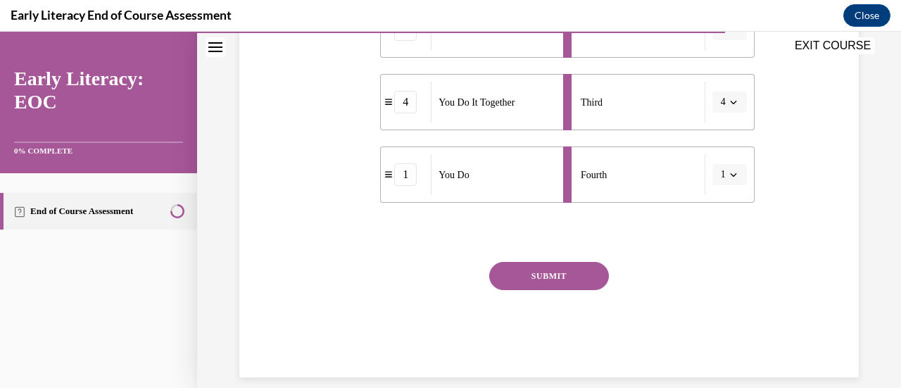
click at [530, 266] on button "SUBMIT" at bounding box center [549, 276] width 120 height 28
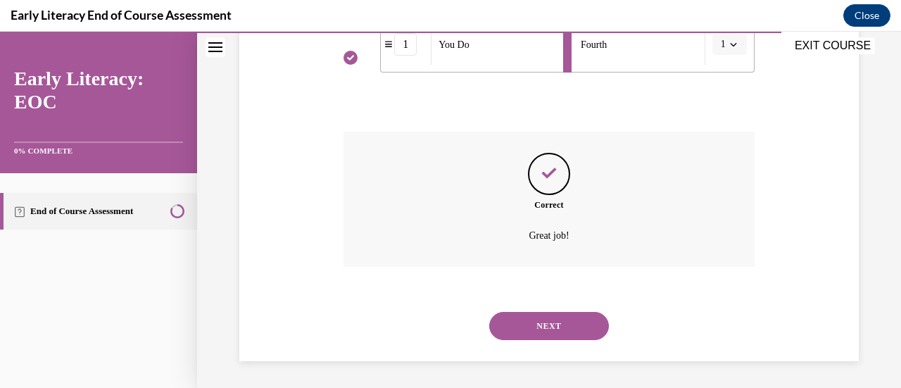
scroll to position [550, 0]
click at [501, 329] on button "NEXT" at bounding box center [549, 325] width 120 height 28
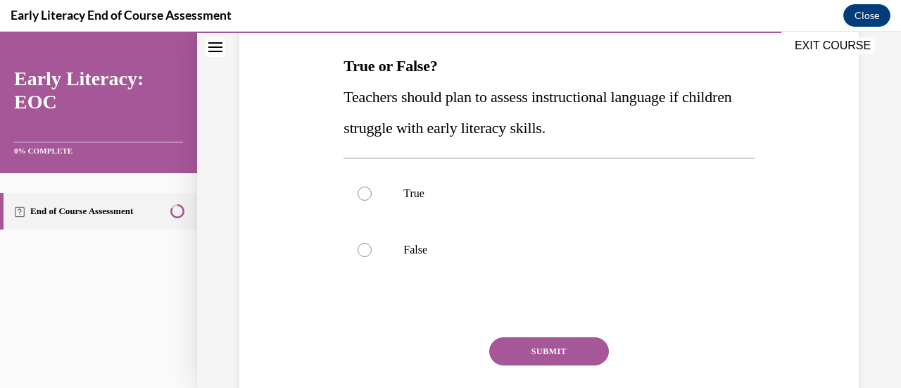
scroll to position [218, 0]
click at [357, 191] on div at bounding box center [364, 193] width 14 height 14
click at [529, 346] on button "SUBMIT" at bounding box center [549, 350] width 120 height 28
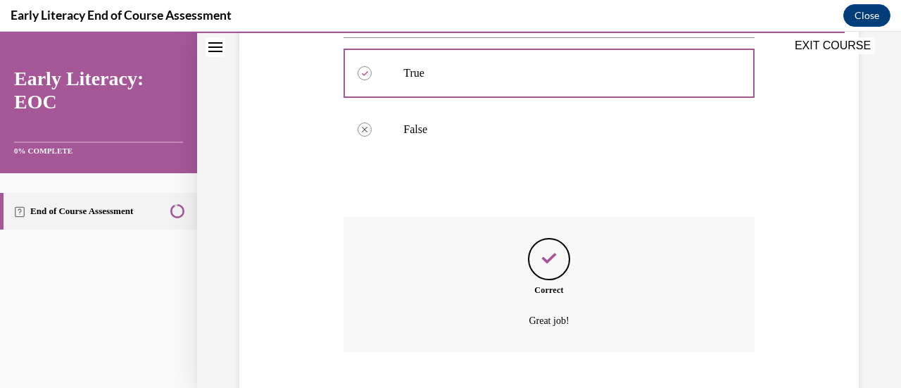
scroll to position [424, 0]
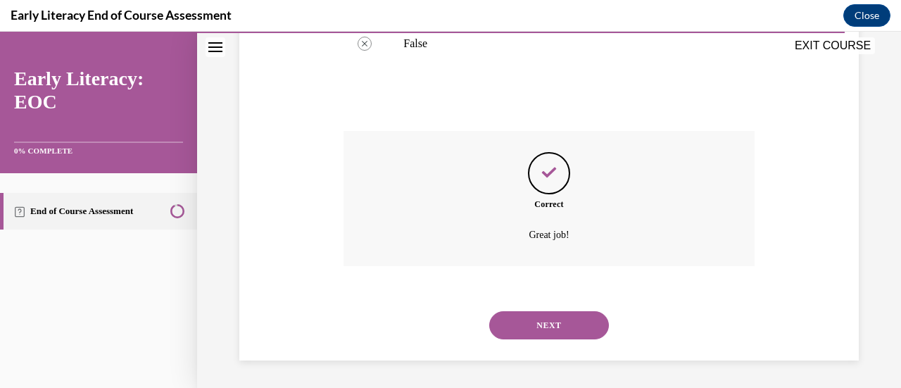
click at [528, 330] on button "NEXT" at bounding box center [549, 325] width 120 height 28
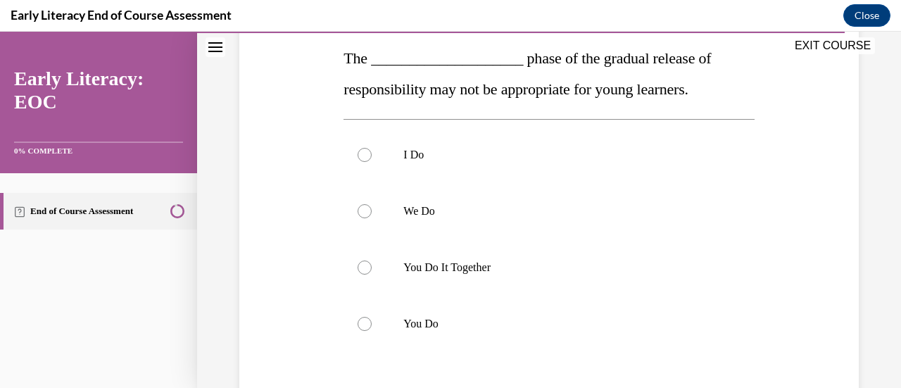
scroll to position [226, 0]
click at [369, 324] on div at bounding box center [364, 323] width 14 height 14
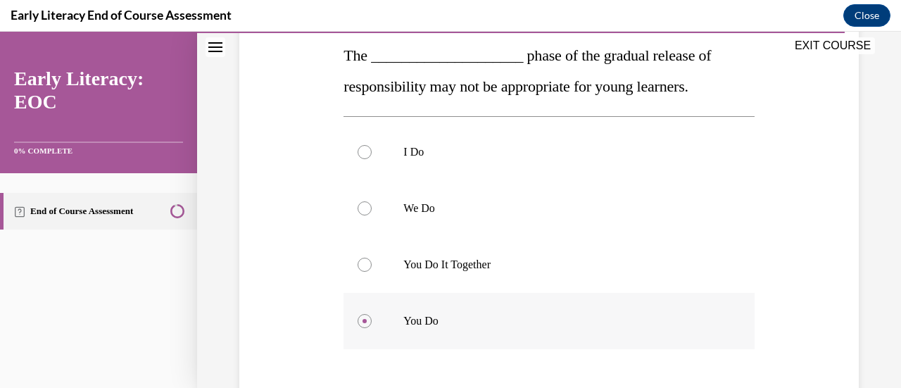
scroll to position [229, 0]
click at [355, 265] on div at bounding box center [548, 264] width 410 height 56
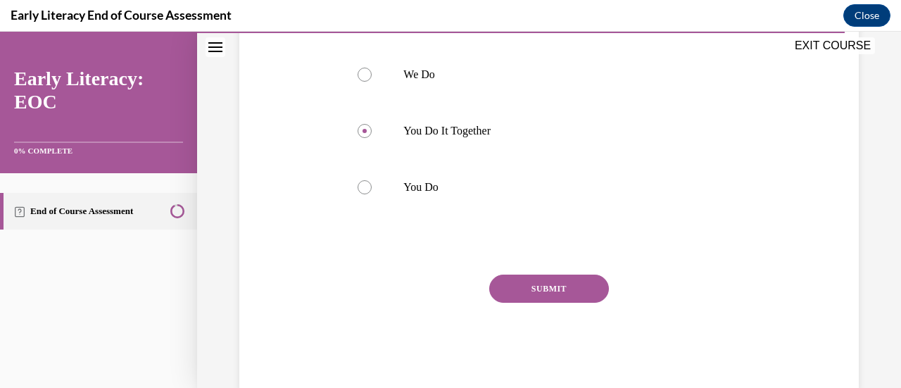
click at [509, 289] on button "SUBMIT" at bounding box center [549, 288] width 120 height 28
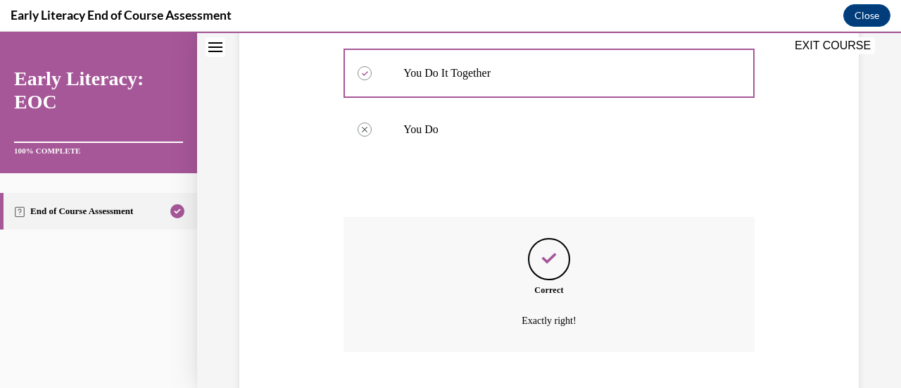
scroll to position [505, 0]
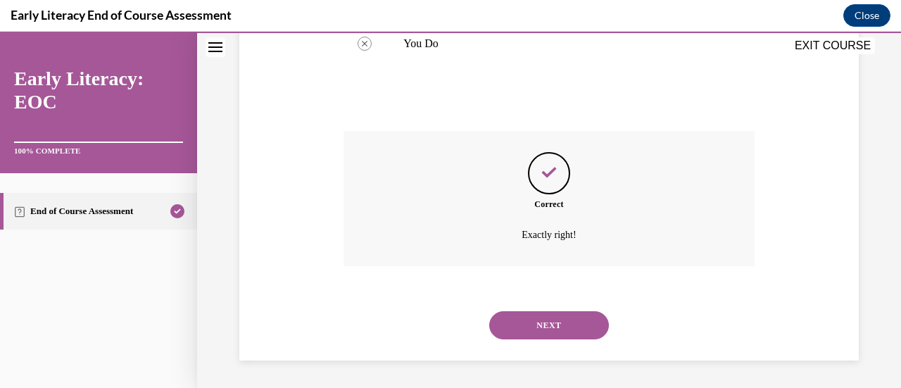
click at [502, 325] on button "NEXT" at bounding box center [549, 325] width 120 height 28
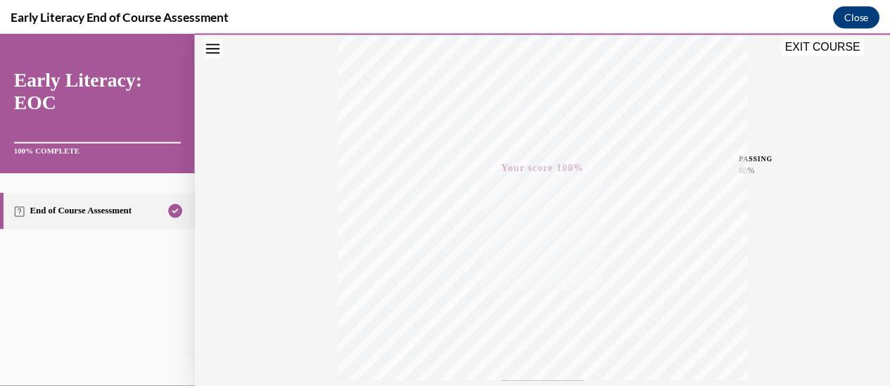
scroll to position [0, 0]
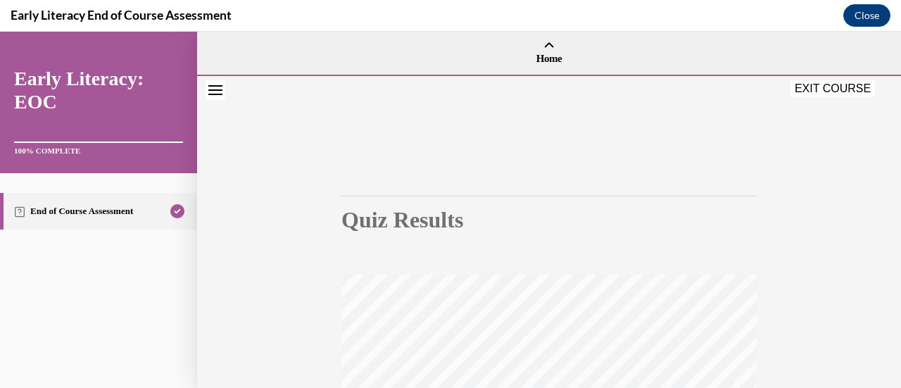
click at [830, 101] on div "EXIT COURSE" at bounding box center [542, 90] width 690 height 31
click at [832, 90] on button "EXIT COURSE" at bounding box center [832, 88] width 84 height 17
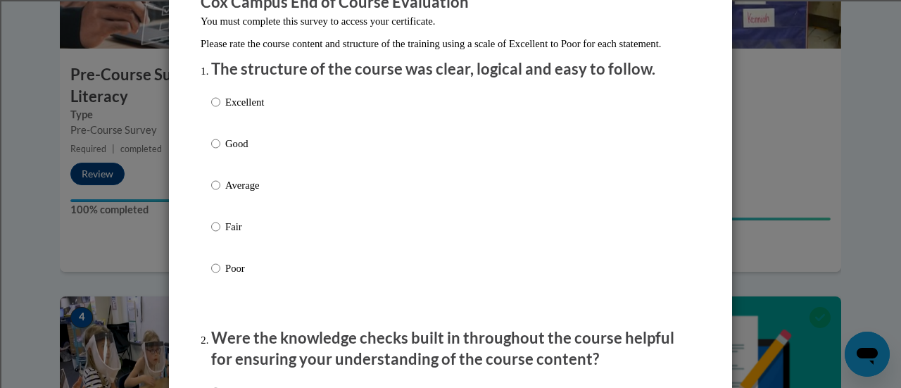
scroll to position [139, 0]
click at [211, 109] on input "Excellent" at bounding box center [215, 101] width 9 height 15
radio input "true"
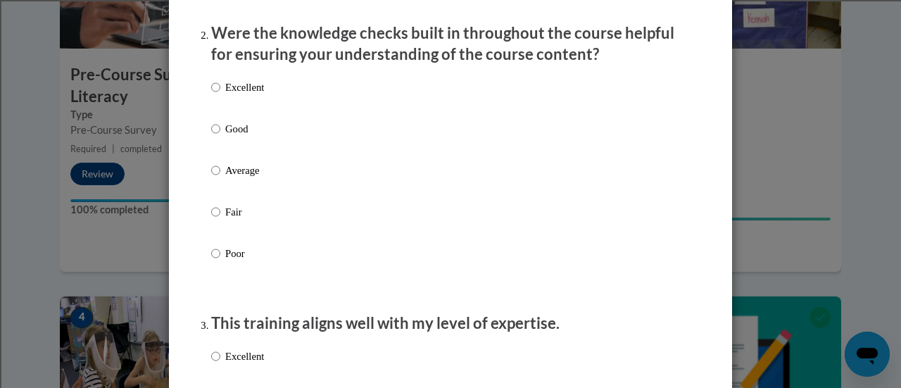
scroll to position [443, 0]
click at [211, 94] on input "Excellent" at bounding box center [215, 86] width 9 height 15
radio input "true"
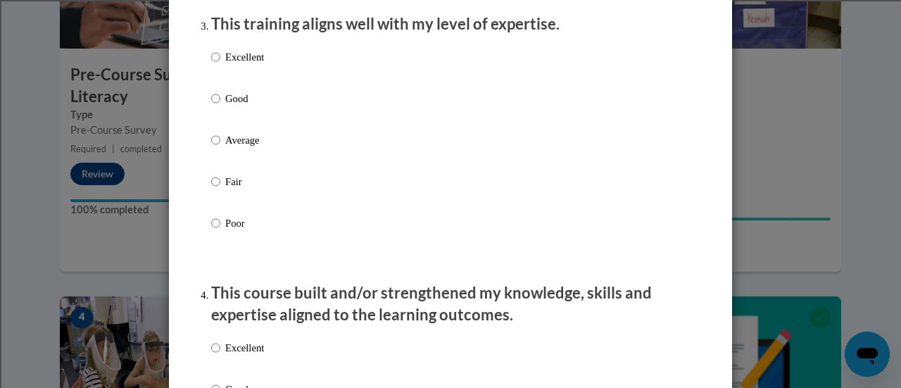
scroll to position [739, 0]
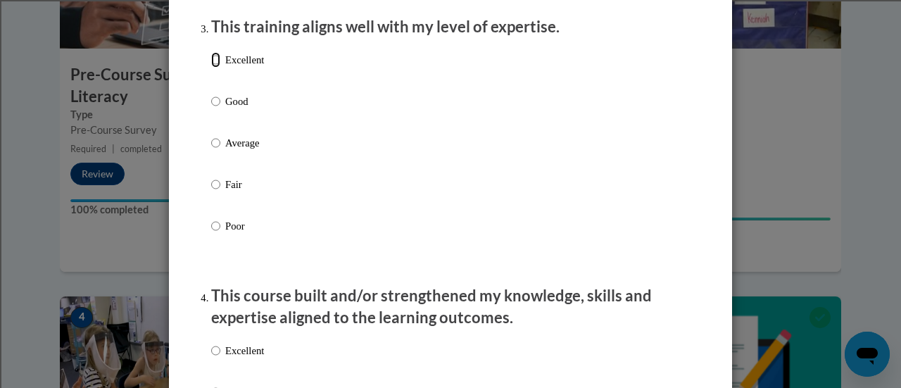
click at [211, 68] on input "Excellent" at bounding box center [215, 59] width 9 height 15
radio input "true"
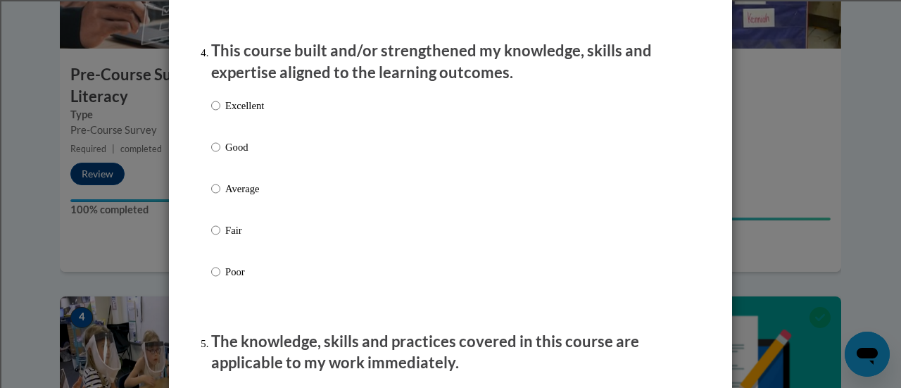
scroll to position [1008, 0]
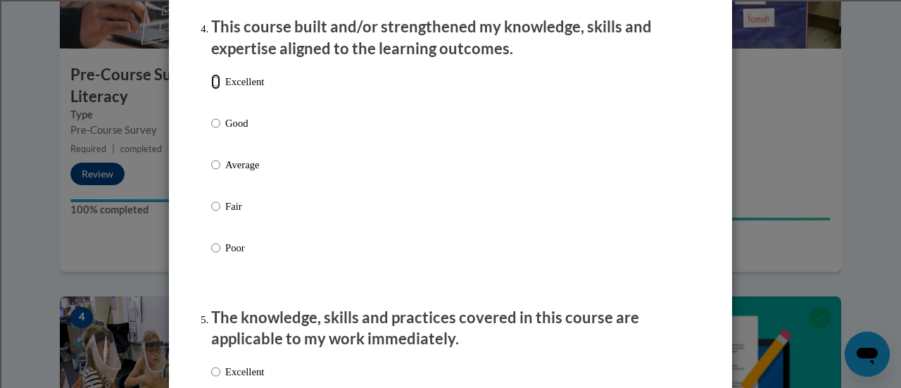
click at [212, 89] on input "Excellent" at bounding box center [215, 81] width 9 height 15
radio input "true"
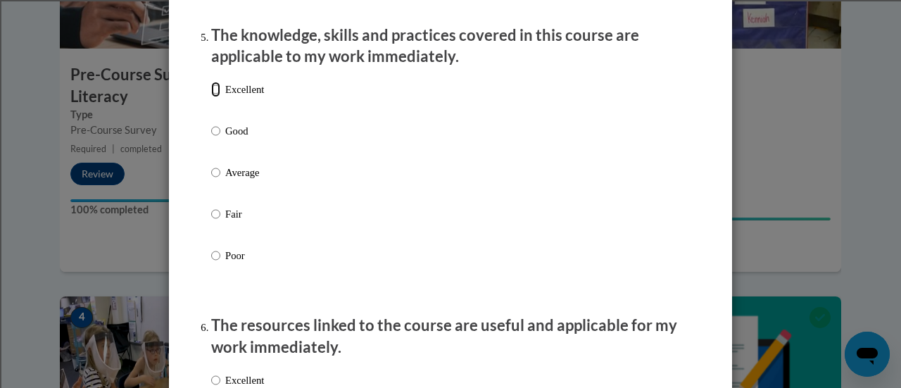
click at [211, 97] on input "Excellent" at bounding box center [215, 89] width 9 height 15
radio input "true"
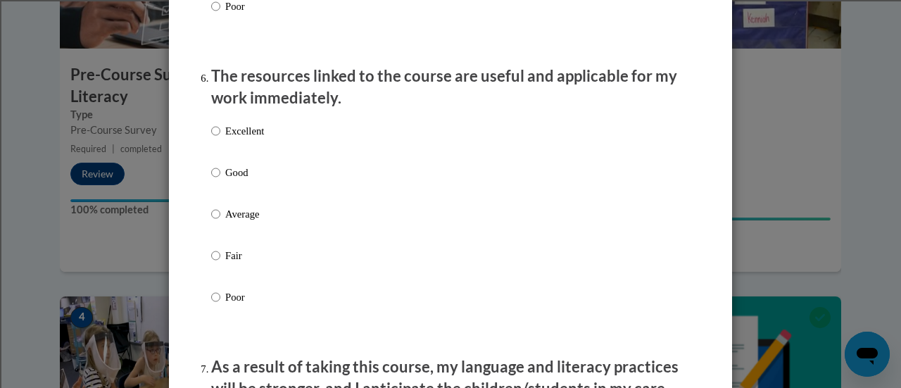
scroll to position [1607, 0]
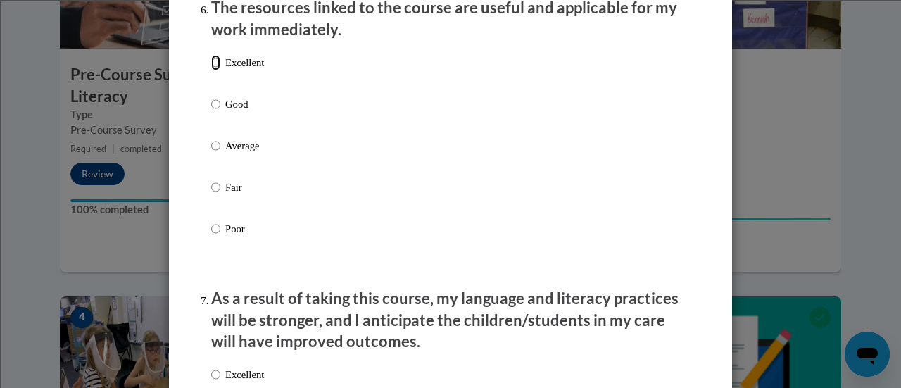
click at [211, 70] on input "Excellent" at bounding box center [215, 62] width 9 height 15
radio input "true"
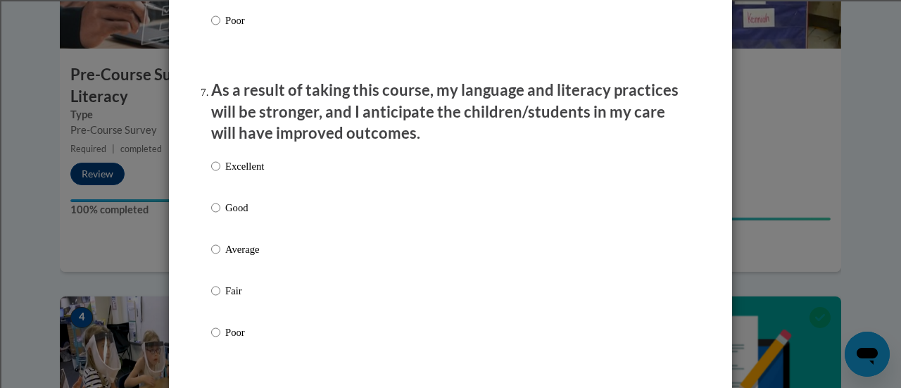
scroll to position [1865, 0]
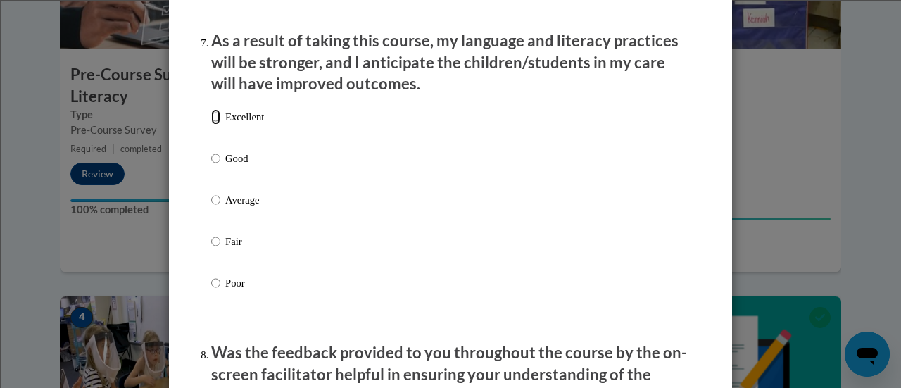
click at [211, 125] on input "Excellent" at bounding box center [215, 116] width 9 height 15
radio input "true"
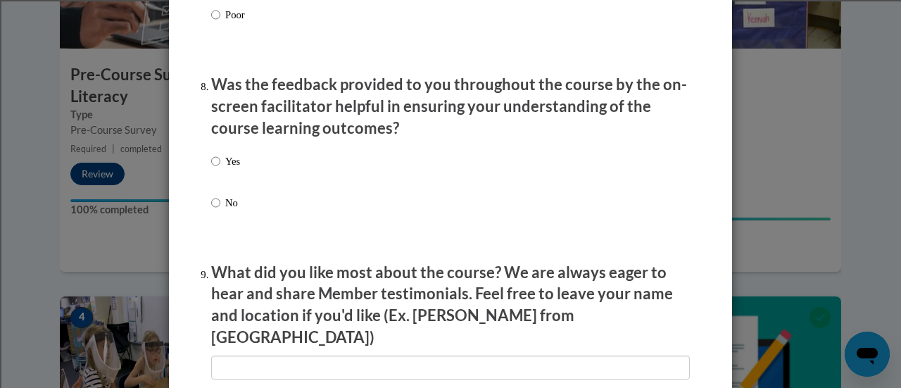
scroll to position [2168, 0]
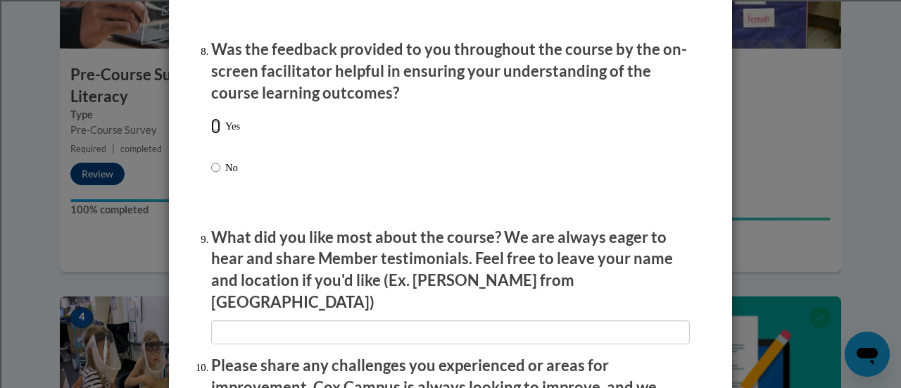
click at [211, 134] on input "Yes" at bounding box center [215, 125] width 9 height 15
radio input "true"
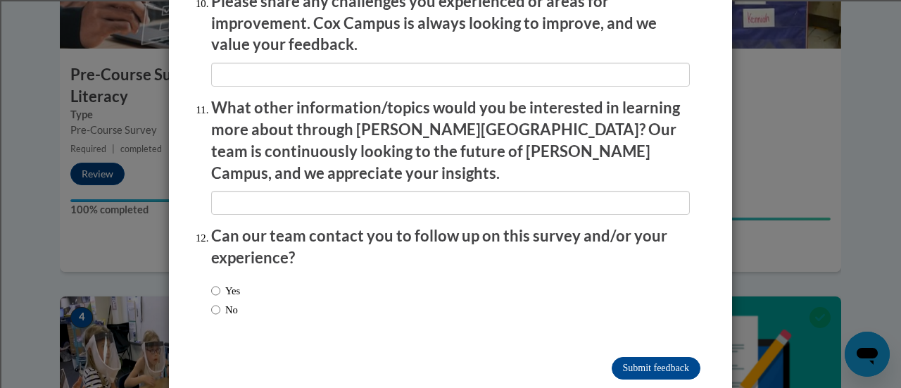
scroll to position [2538, 0]
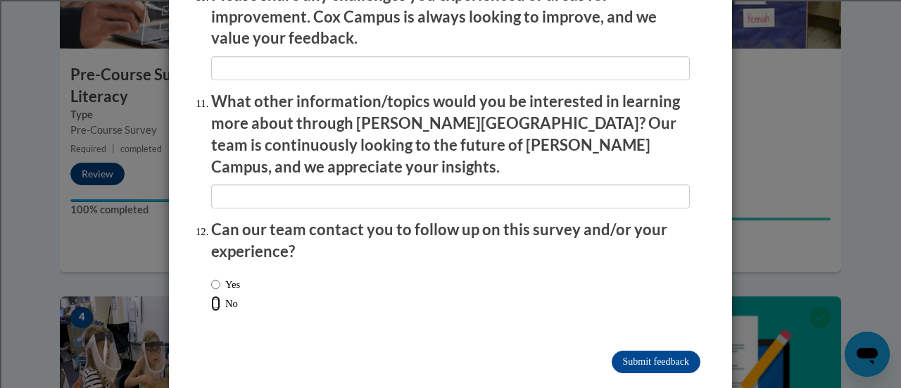
click at [211, 296] on input "No" at bounding box center [215, 303] width 9 height 15
radio input "true"
click at [660, 350] on input "Submit feedback" at bounding box center [655, 361] width 89 height 23
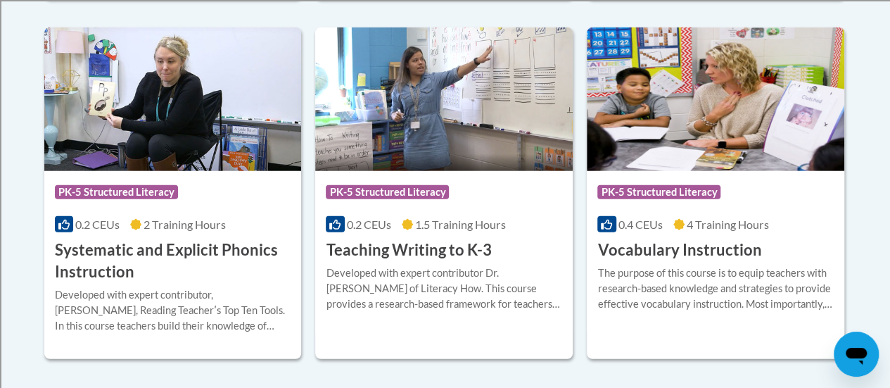
scroll to position [1693, 0]
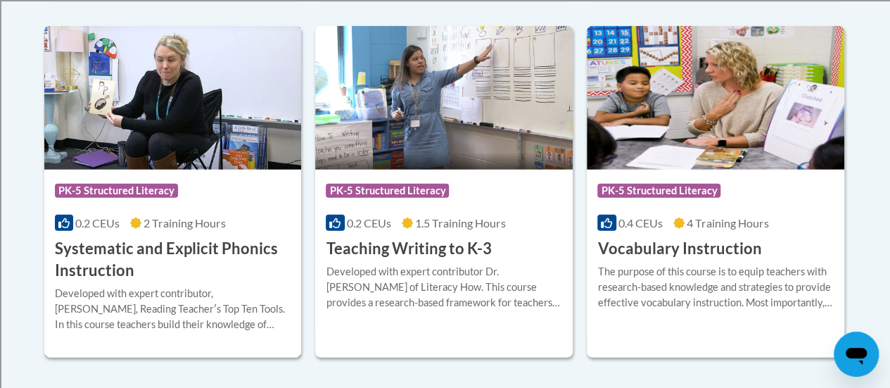
click at [110, 252] on h3 "Systematic and Explicit Phonics Instruction" at bounding box center [173, 260] width 236 height 44
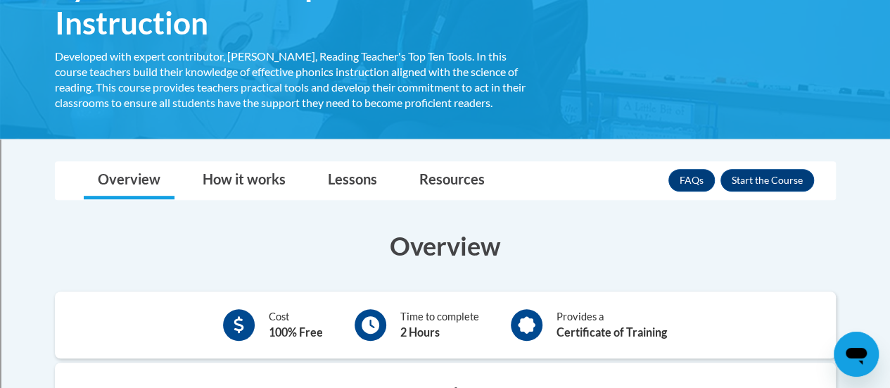
scroll to position [284, 0]
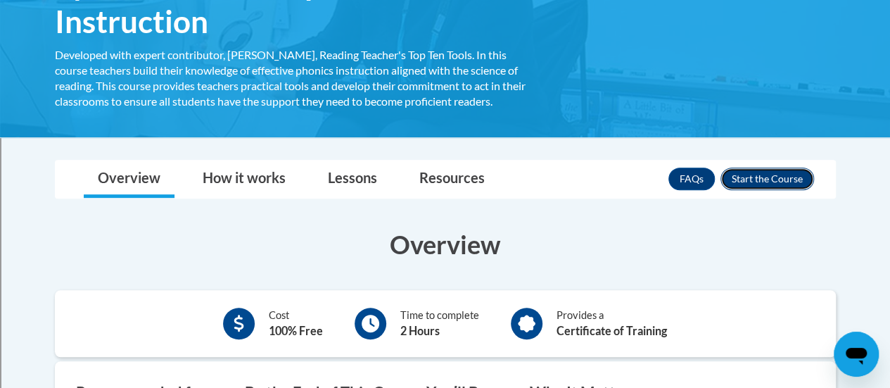
click at [784, 182] on button "Enroll" at bounding box center [768, 178] width 94 height 23
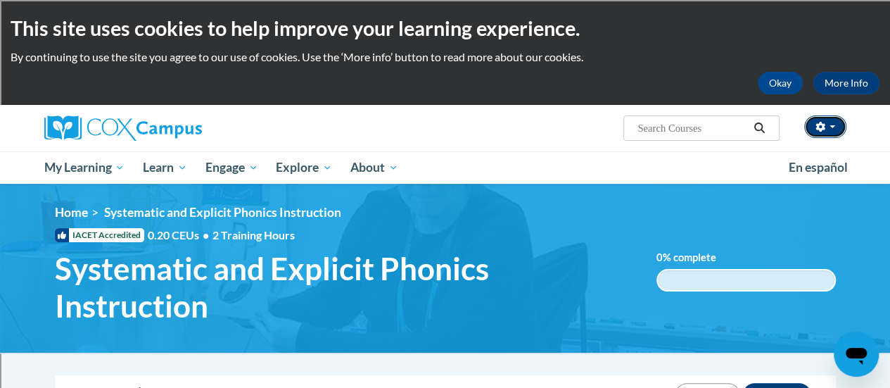
click at [832, 126] on span "button" at bounding box center [833, 126] width 6 height 3
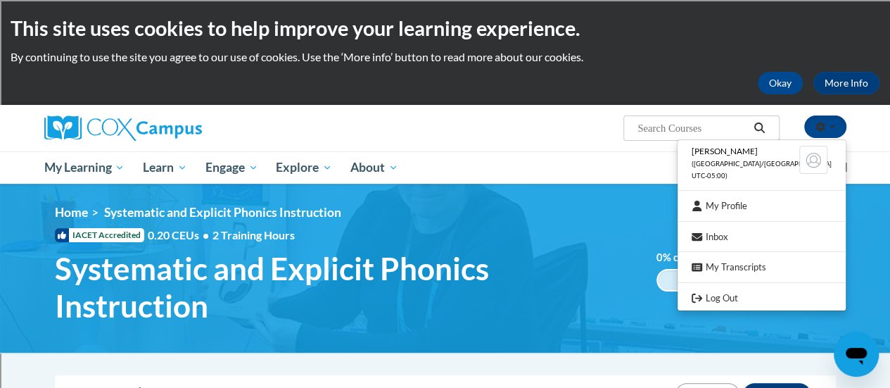
click at [541, 134] on div "[PERSON_NAME] ([GEOGRAPHIC_DATA]/[GEOGRAPHIC_DATA] UTC-05:00) My Profile Inbox …" at bounding box center [582, 123] width 549 height 36
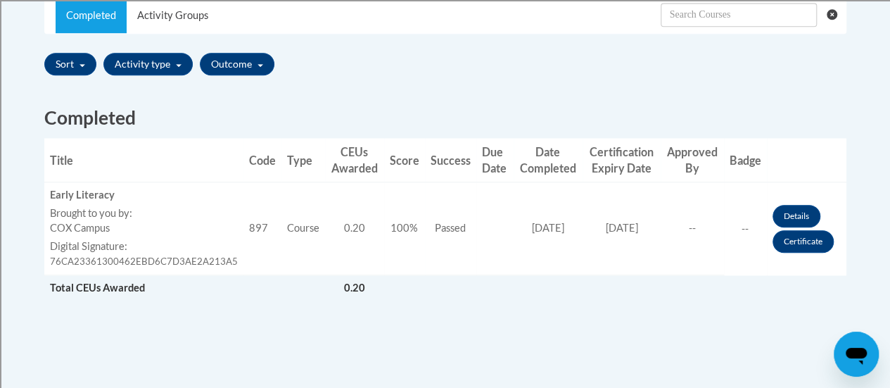
scroll to position [469, 0]
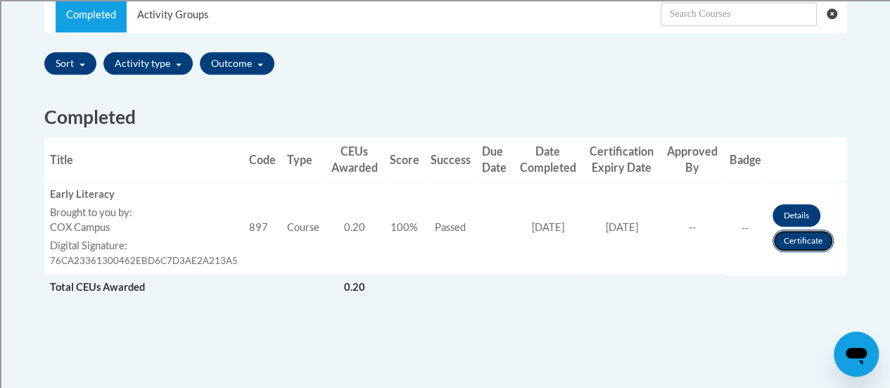
click at [809, 241] on link "Certificate" at bounding box center [803, 240] width 61 height 23
click at [797, 239] on link "Certificate" at bounding box center [803, 240] width 61 height 23
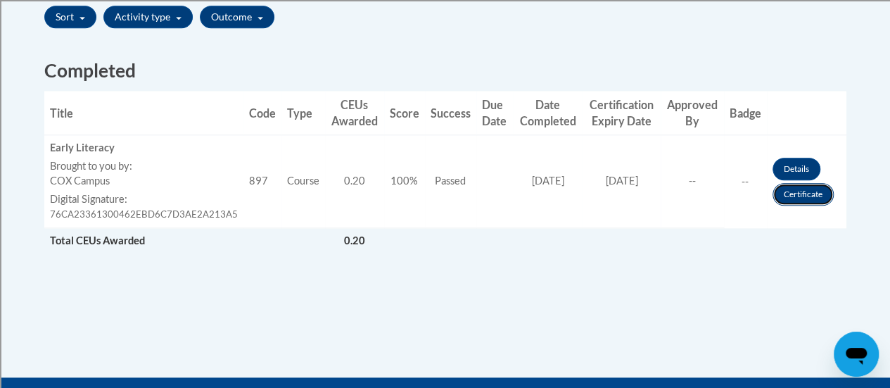
scroll to position [514, 0]
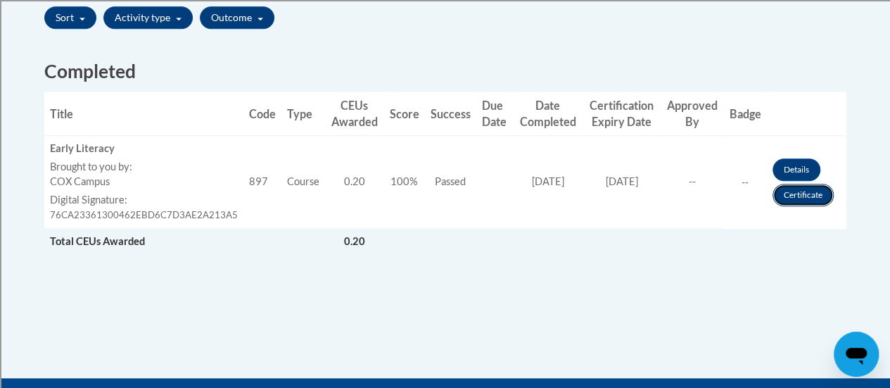
click at [792, 195] on link "Certificate" at bounding box center [803, 195] width 61 height 23
click at [784, 189] on link "Certificate" at bounding box center [803, 195] width 61 height 23
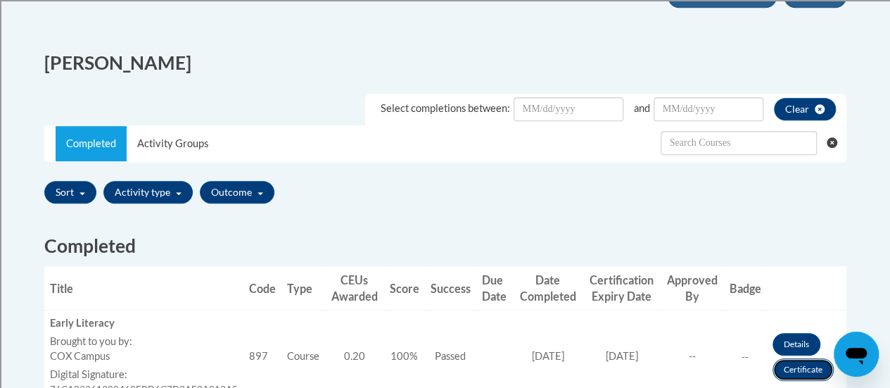
scroll to position [332, 0]
